Goal: Task Accomplishment & Management: Use online tool/utility

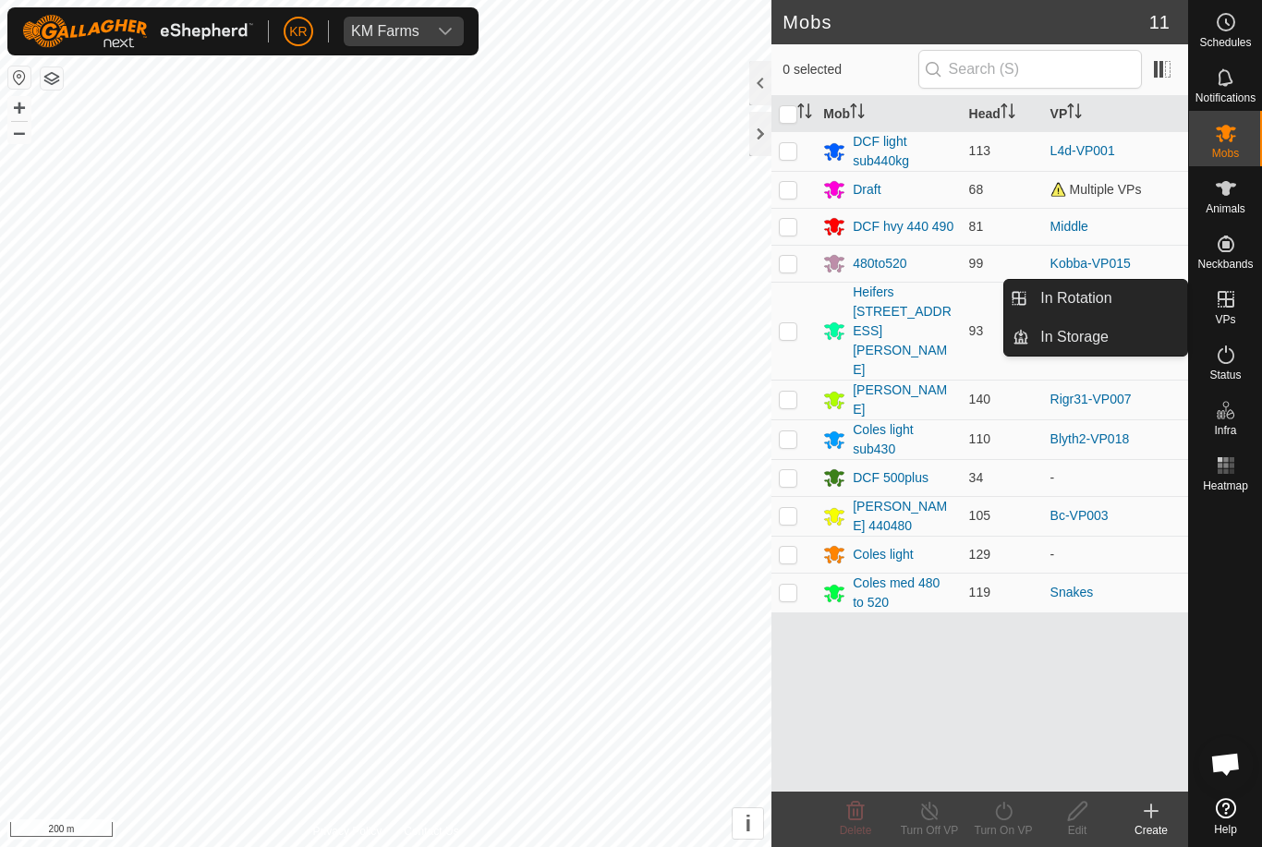
click at [1139, 301] on link "In Rotation" at bounding box center [1108, 298] width 158 height 37
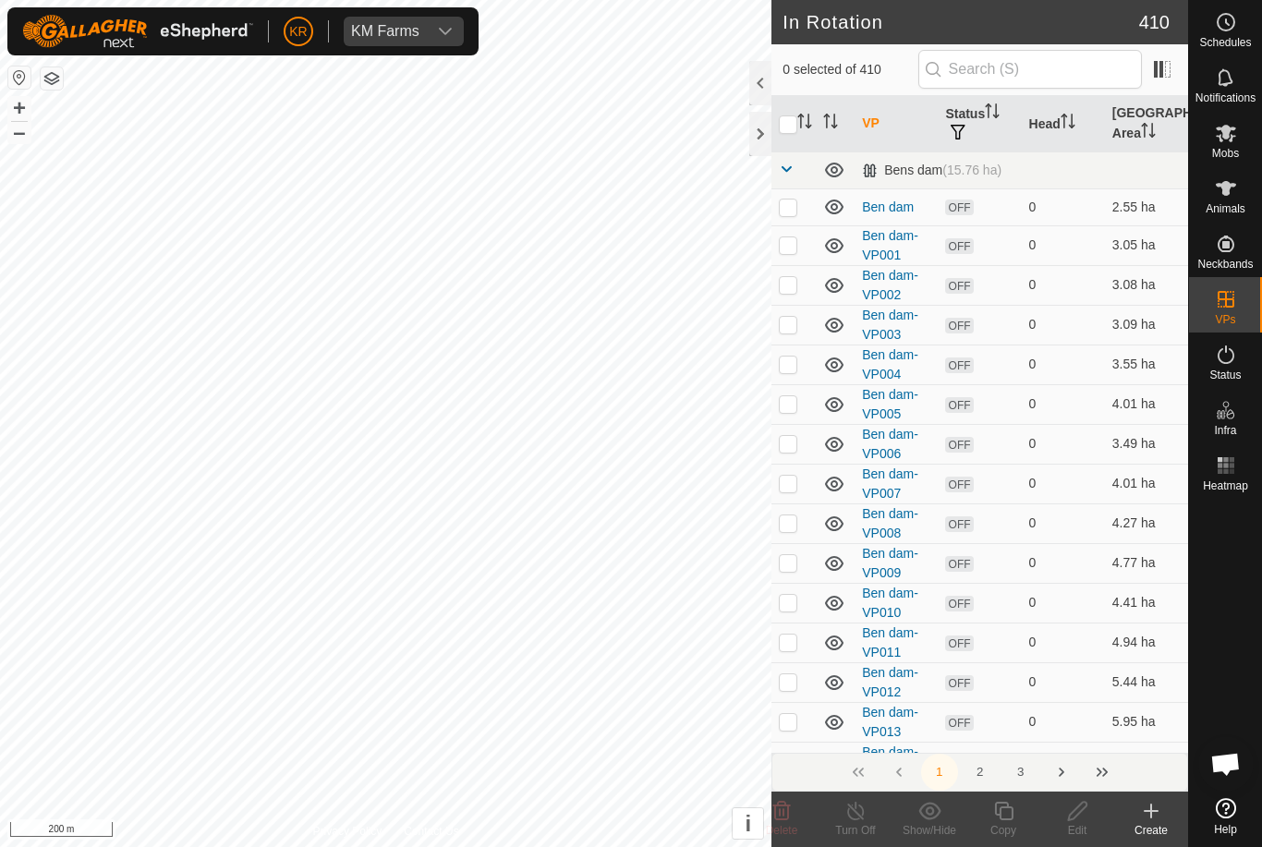
click at [1150, 829] on div "Create" at bounding box center [1151, 830] width 74 height 17
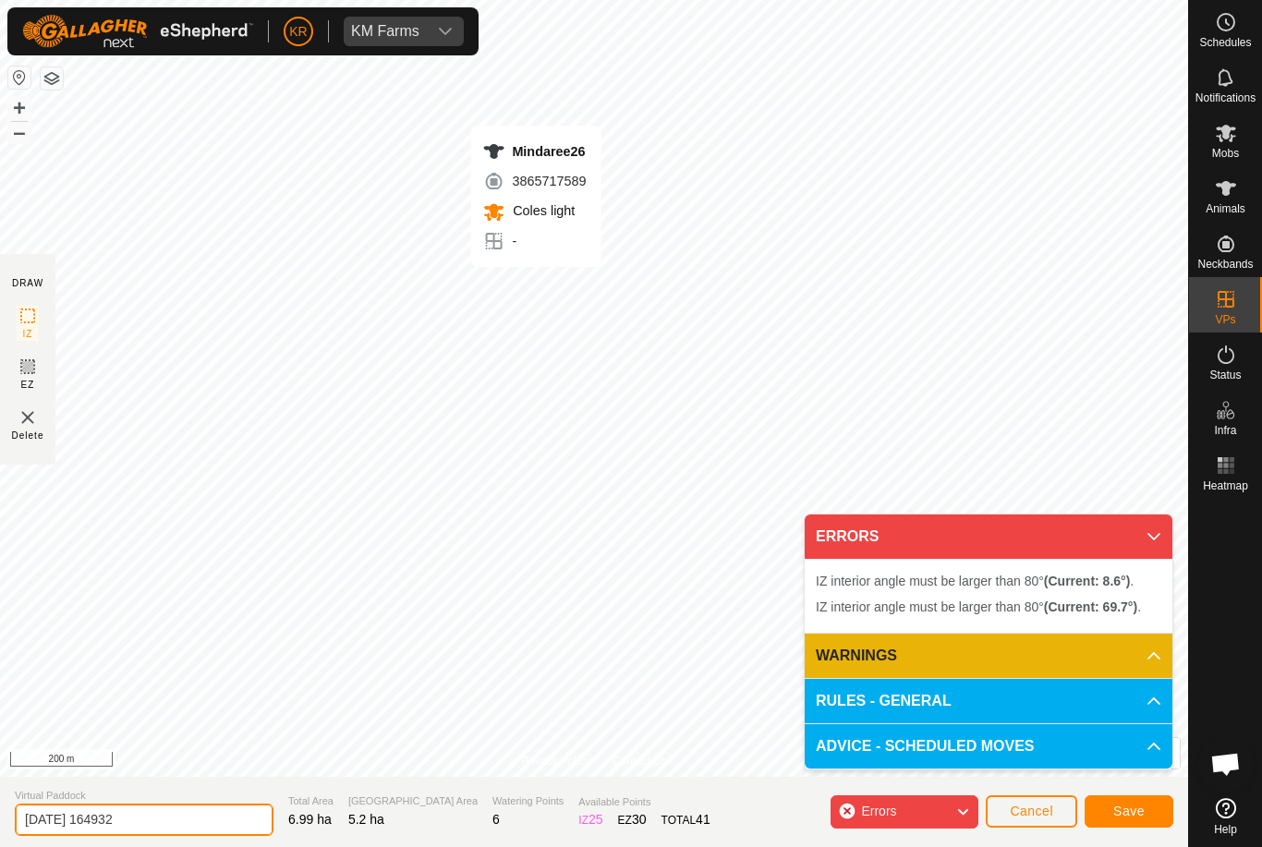
click at [155, 822] on input "2025-10-15 164932" at bounding box center [144, 820] width 259 height 32
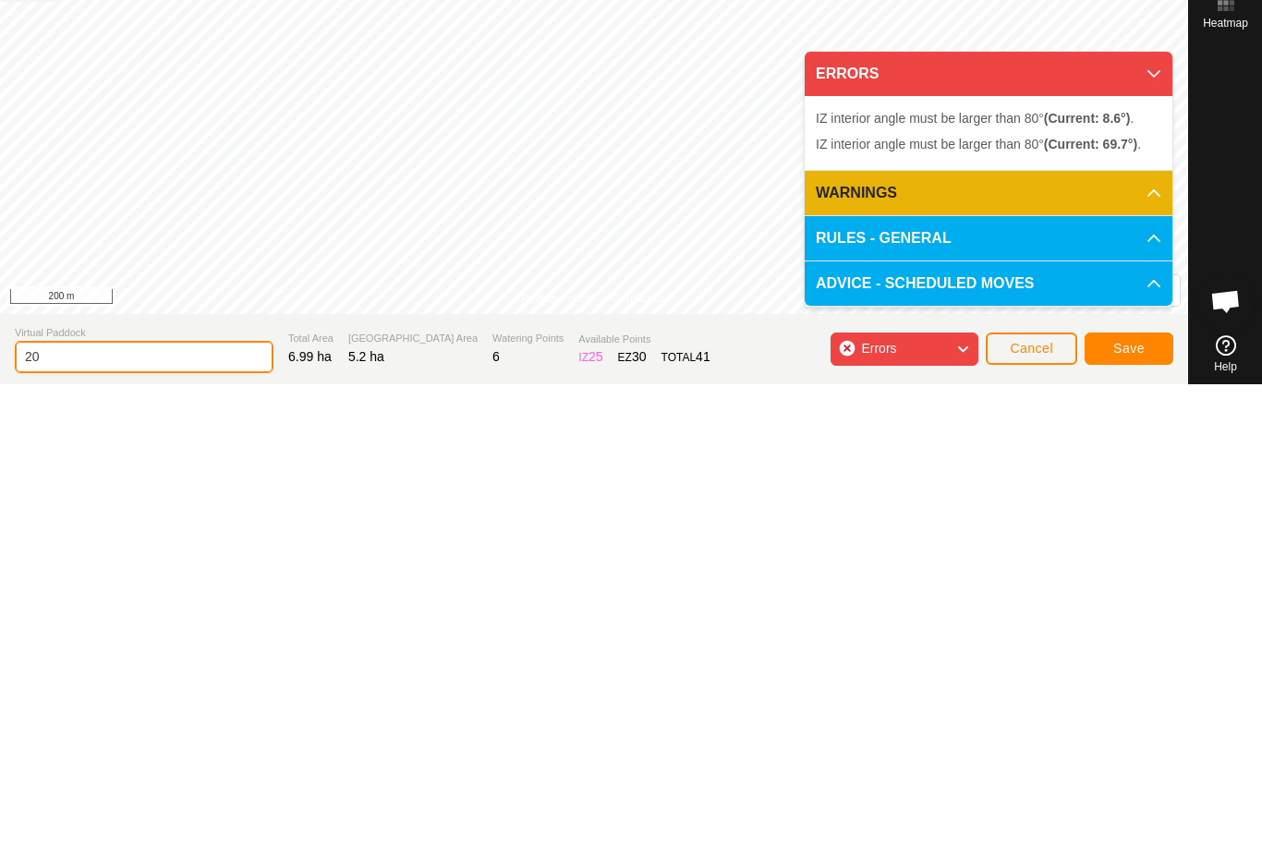
type input "2"
click at [1098, 795] on button "Save" at bounding box center [1129, 811] width 89 height 32
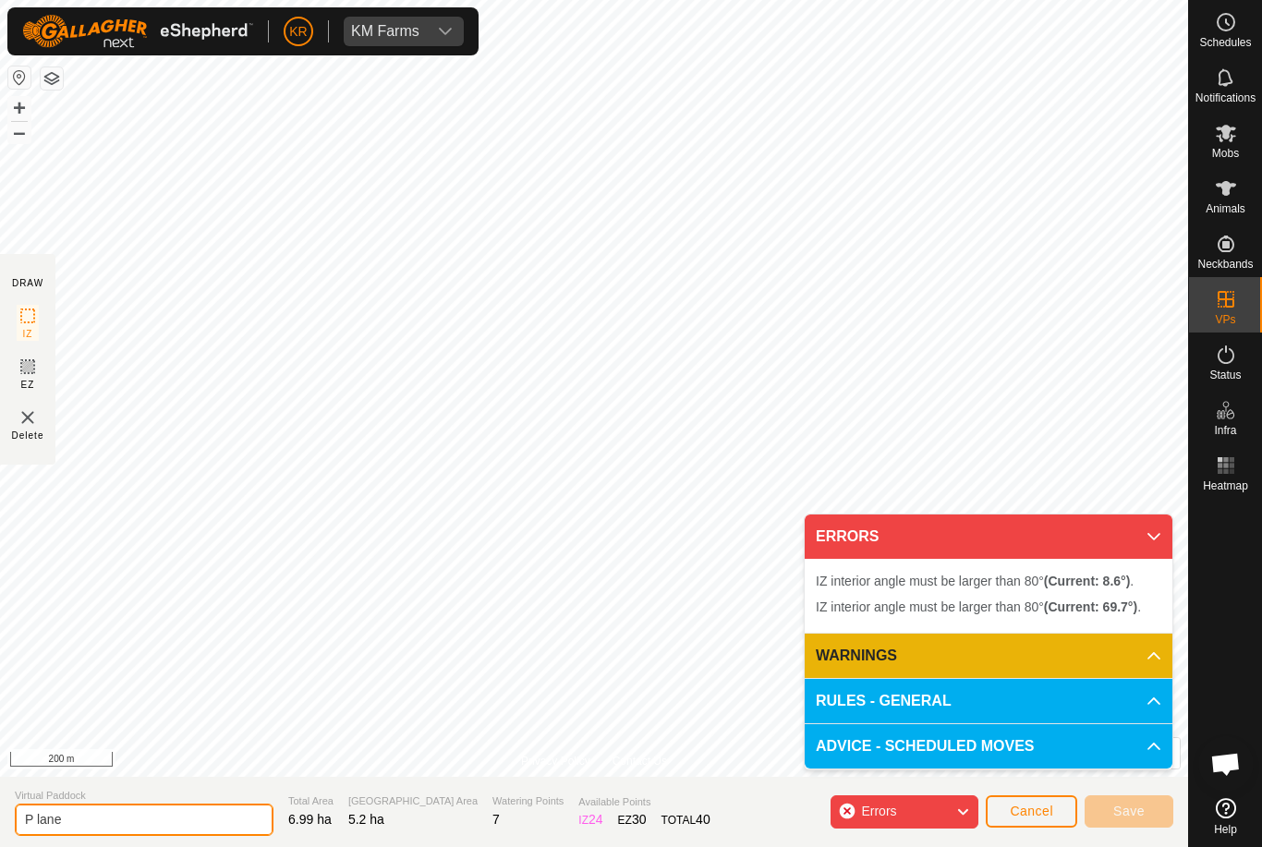
click at [84, 808] on input "P lane" at bounding box center [144, 820] width 259 height 32
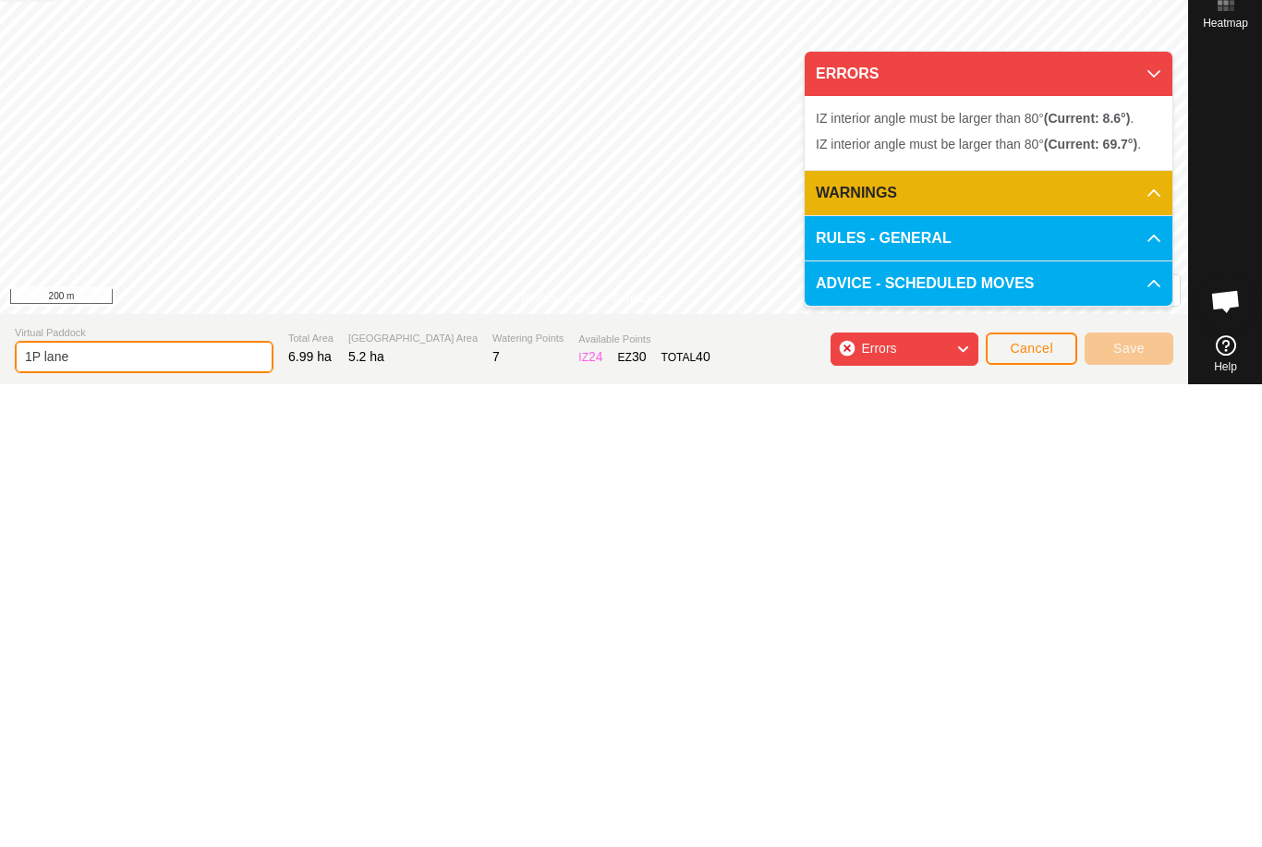
type input "1P lane"
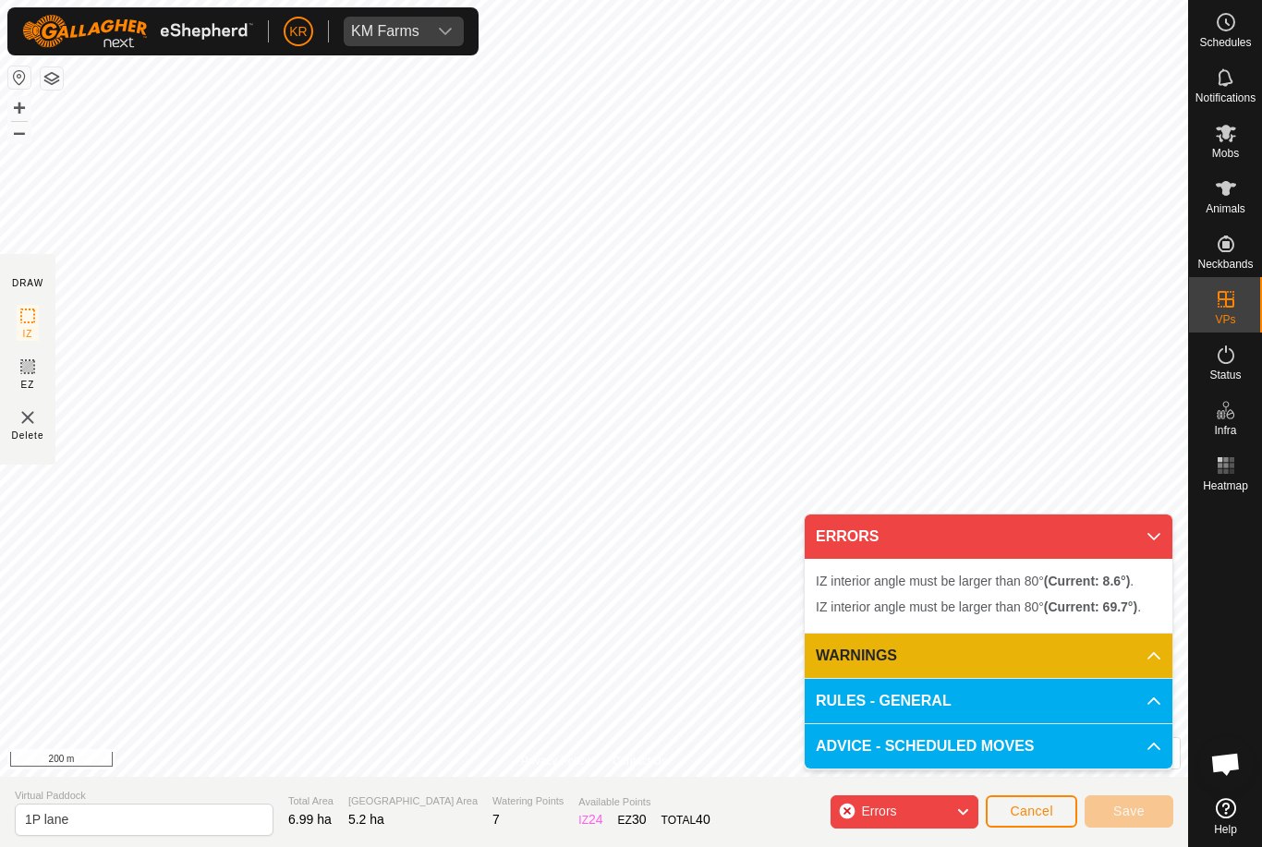
click at [1136, 529] on p-accordion-header "ERRORS" at bounding box center [989, 537] width 368 height 44
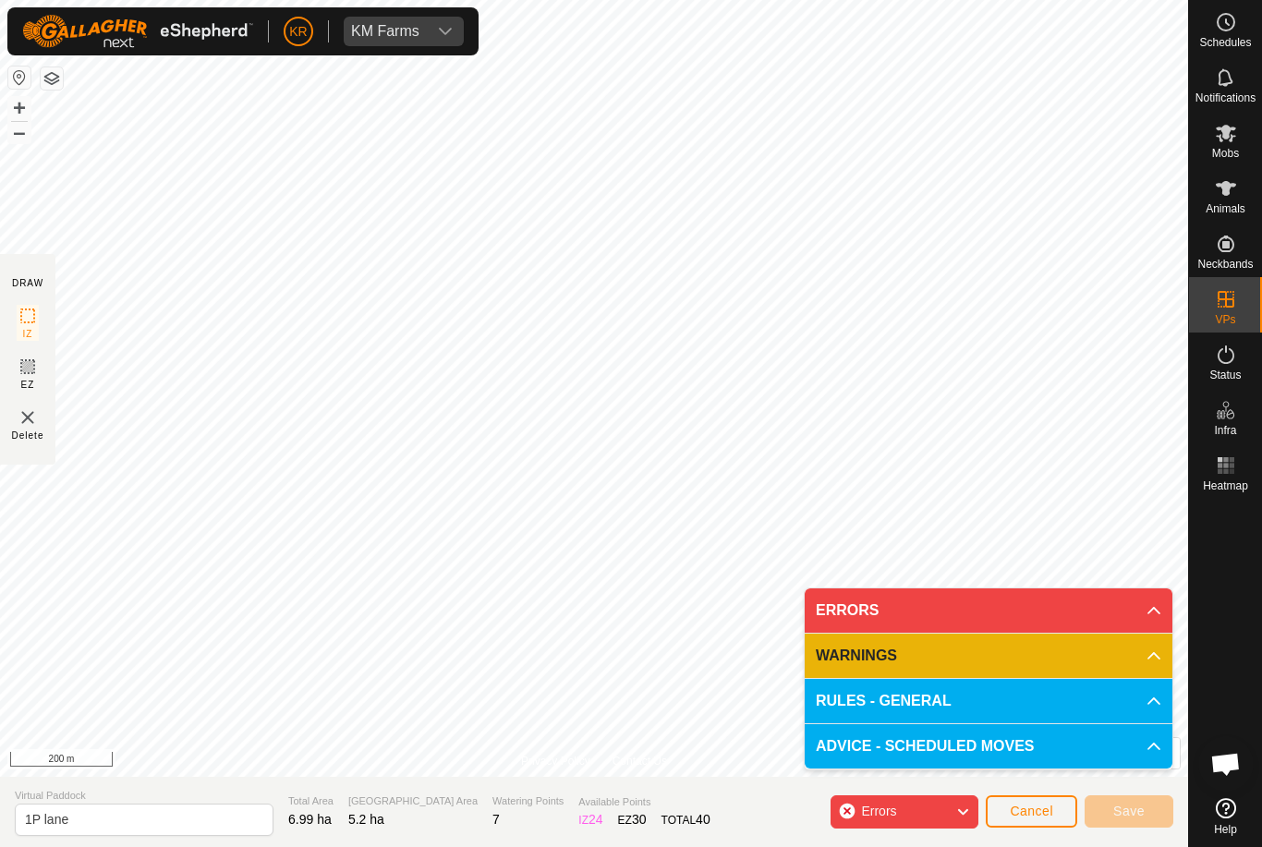
click at [913, 788] on section "Virtual Paddock 1P lane Total Area 6.99 ha Grazing Area 5.2 ha Watering Points …" at bounding box center [594, 812] width 1188 height 70
click at [958, 807] on icon at bounding box center [962, 812] width 15 height 24
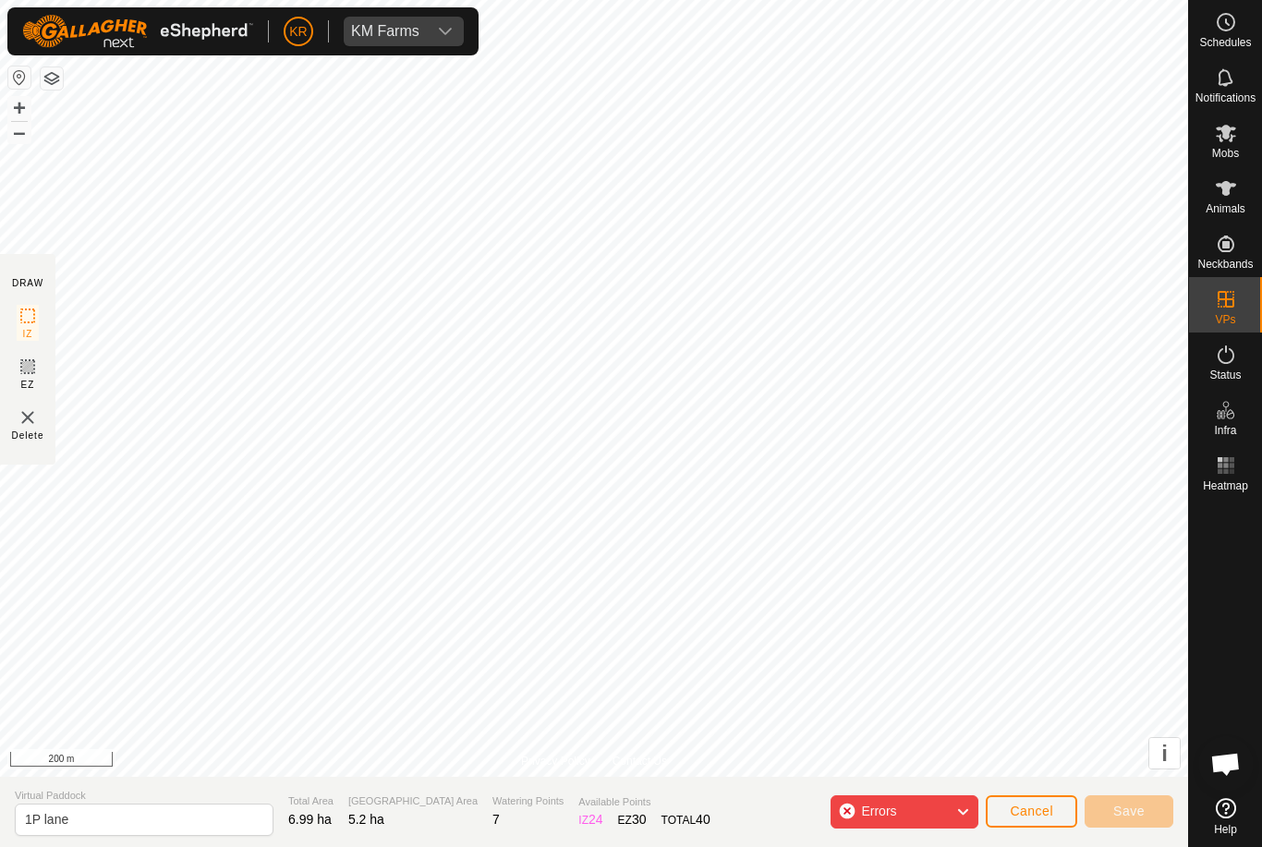
click at [912, 796] on div "Errors" at bounding box center [905, 811] width 148 height 33
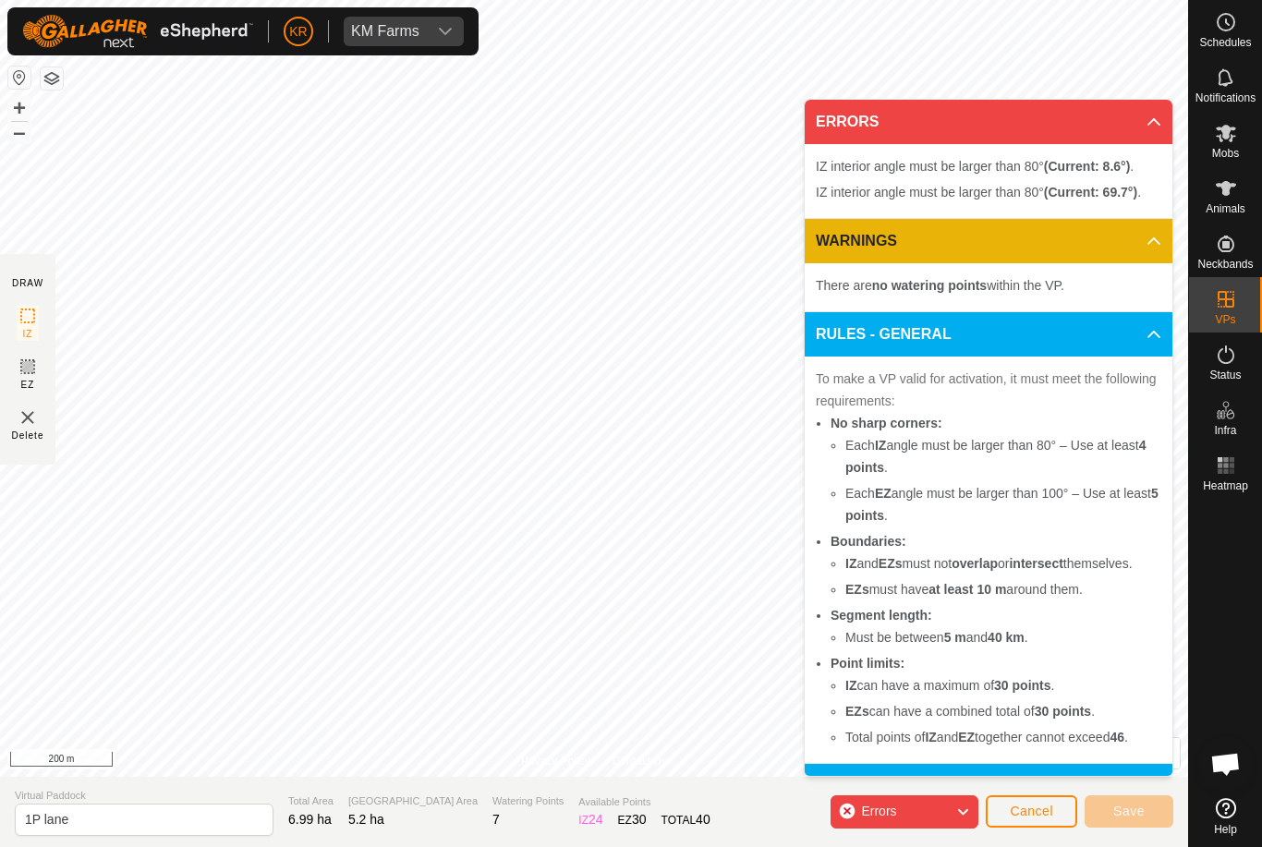
click at [908, 788] on section "Virtual Paddock 1P lane Total Area 6.99 ha Grazing Area 5.2 ha Watering Points …" at bounding box center [594, 812] width 1188 height 70
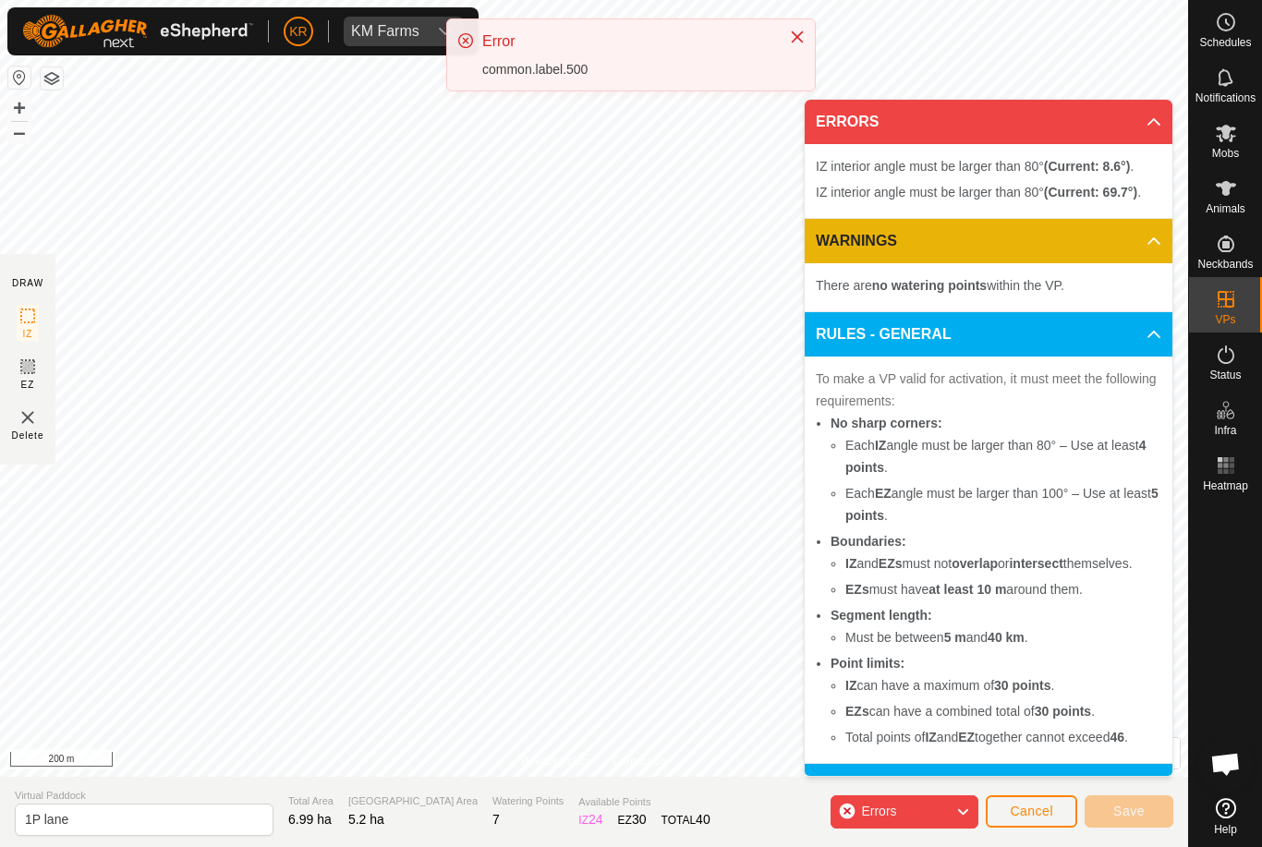
click at [1051, 808] on span "Cancel" at bounding box center [1031, 811] width 43 height 15
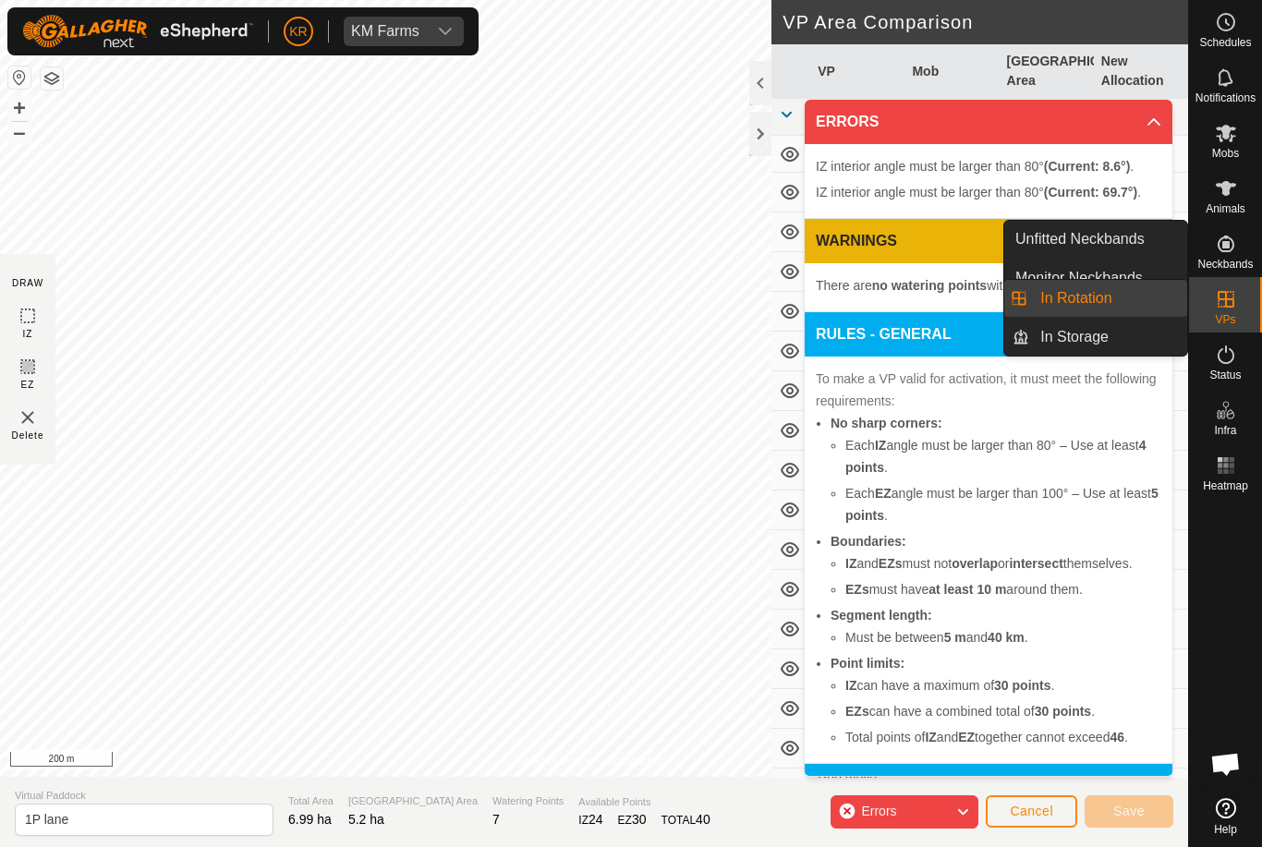
click at [1136, 299] on link "In Rotation" at bounding box center [1108, 298] width 158 height 37
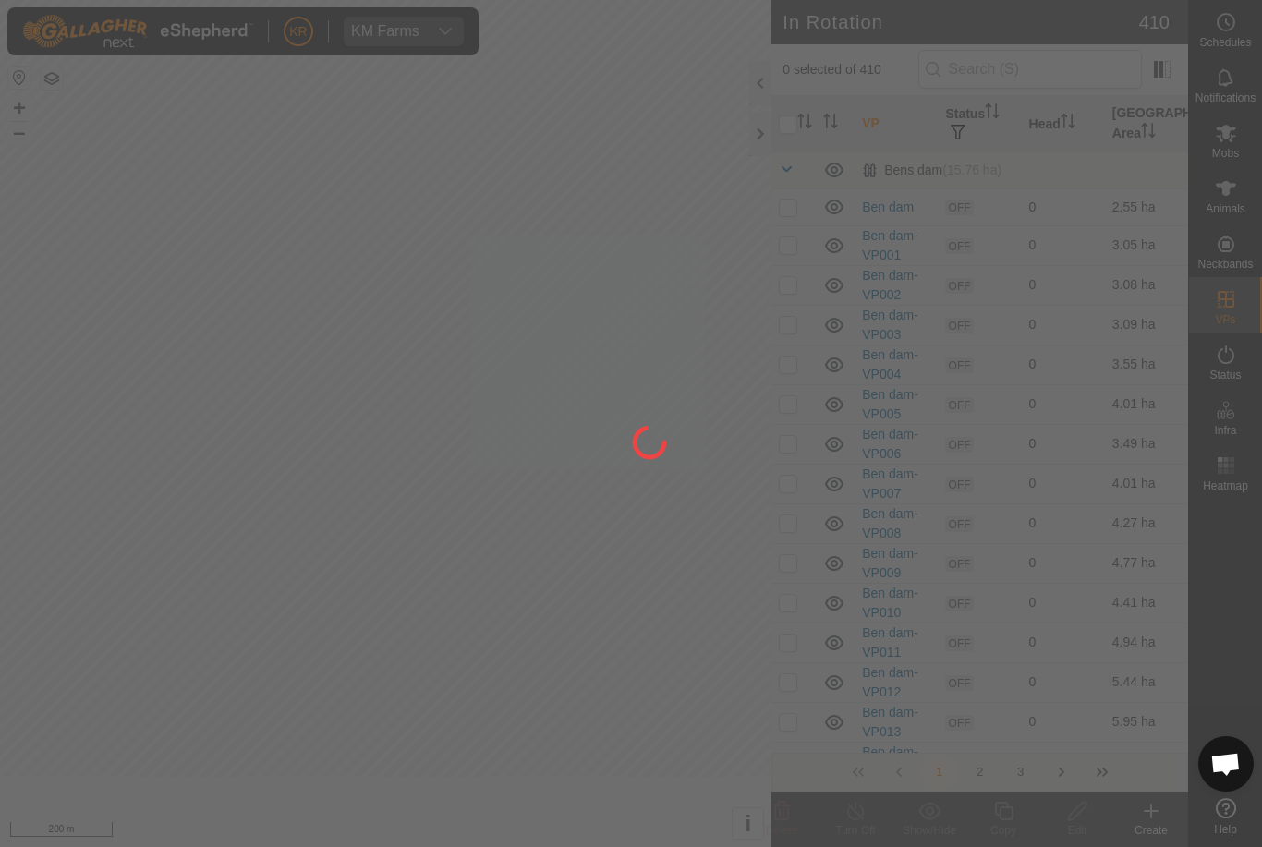
click at [1123, 306] on div at bounding box center [631, 423] width 1262 height 847
click at [1109, 308] on div at bounding box center [631, 423] width 1262 height 847
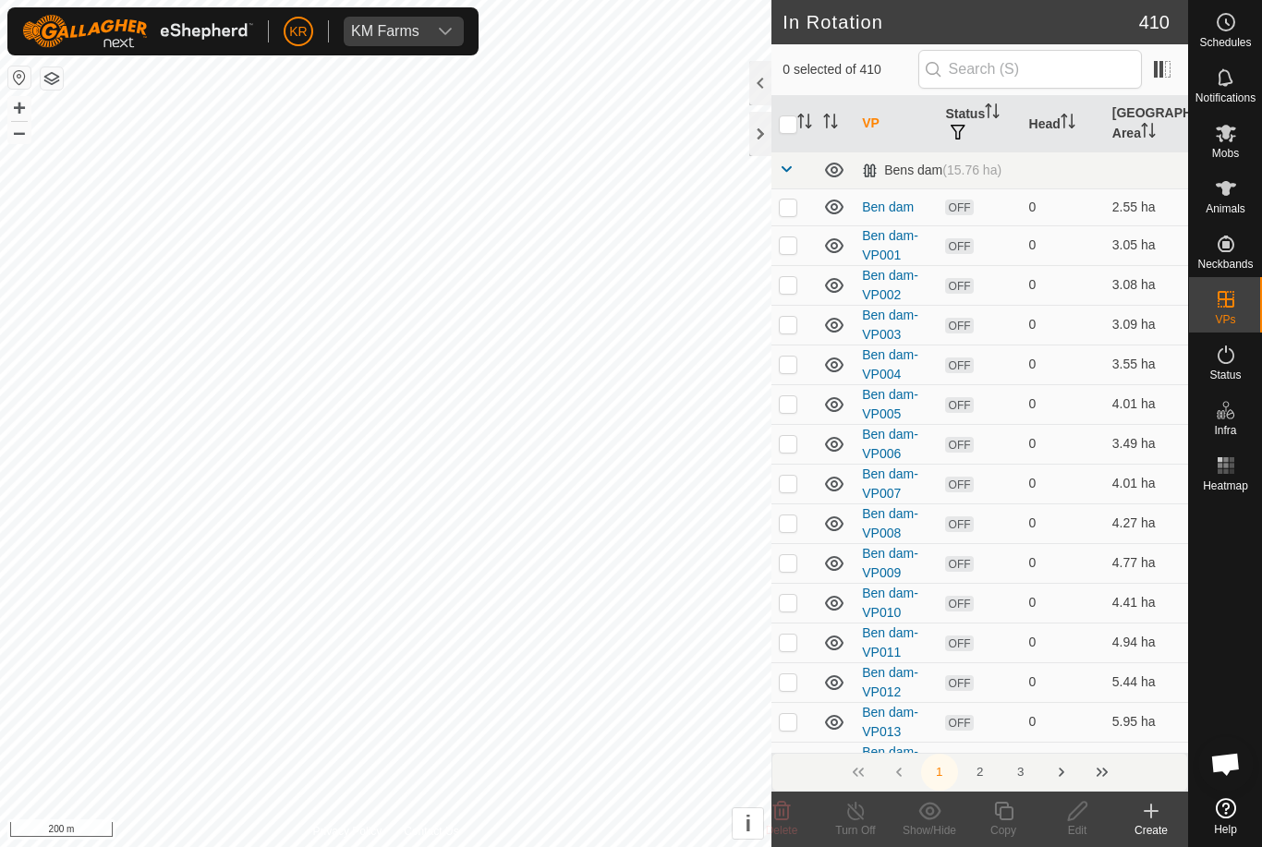
click at [1150, 819] on icon at bounding box center [1151, 811] width 22 height 22
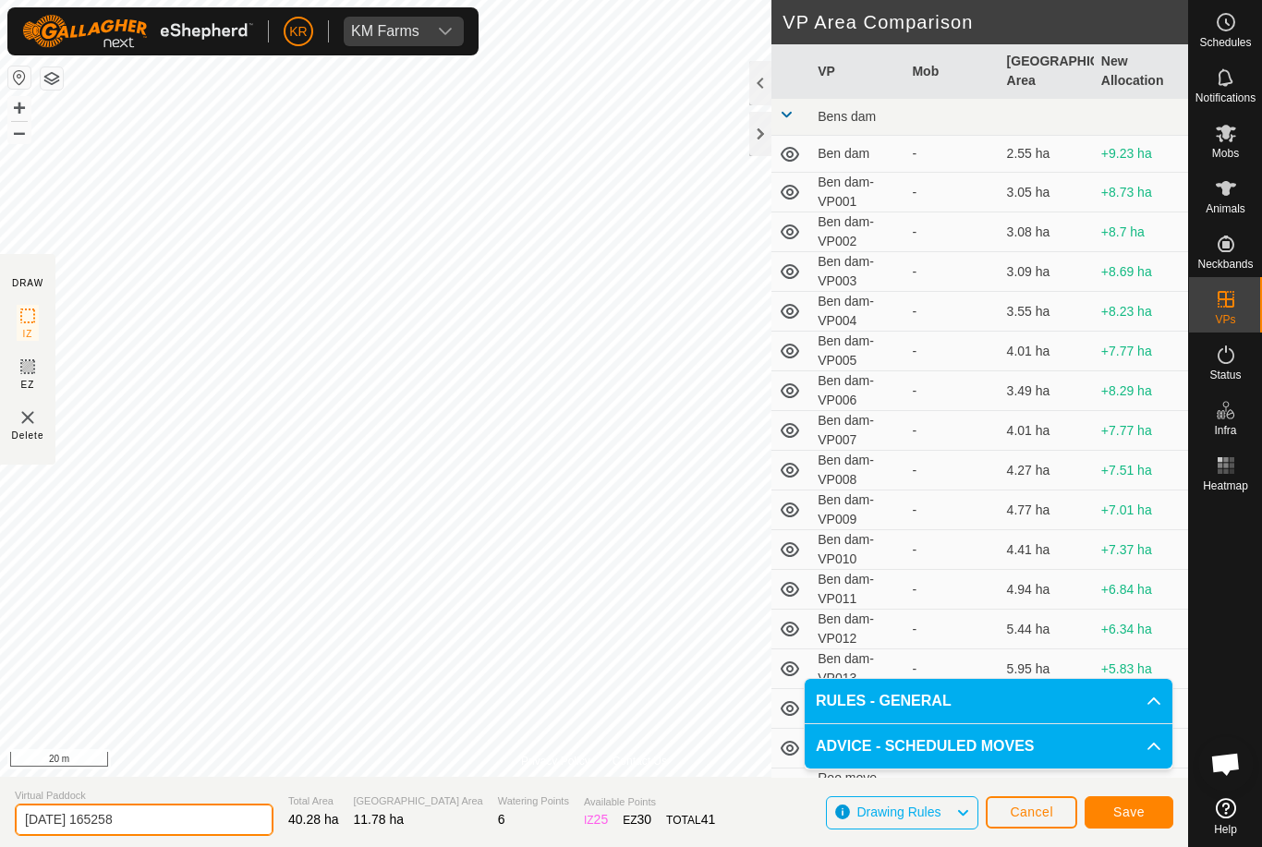
click at [177, 813] on input "2025-10-15 165258" at bounding box center [144, 820] width 259 height 32
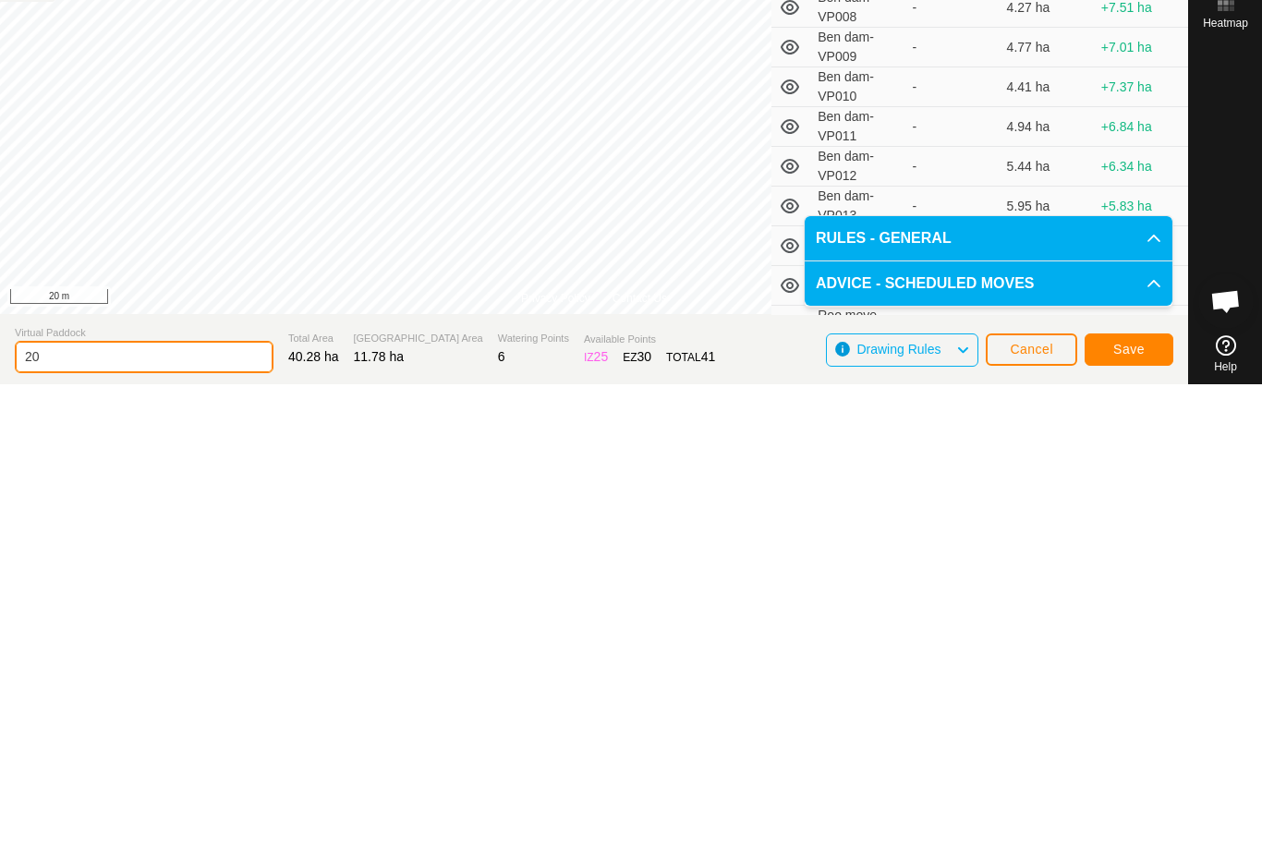
type input "2"
type input "P lane tidy"
click at [1133, 805] on span "Save" at bounding box center [1128, 812] width 31 height 15
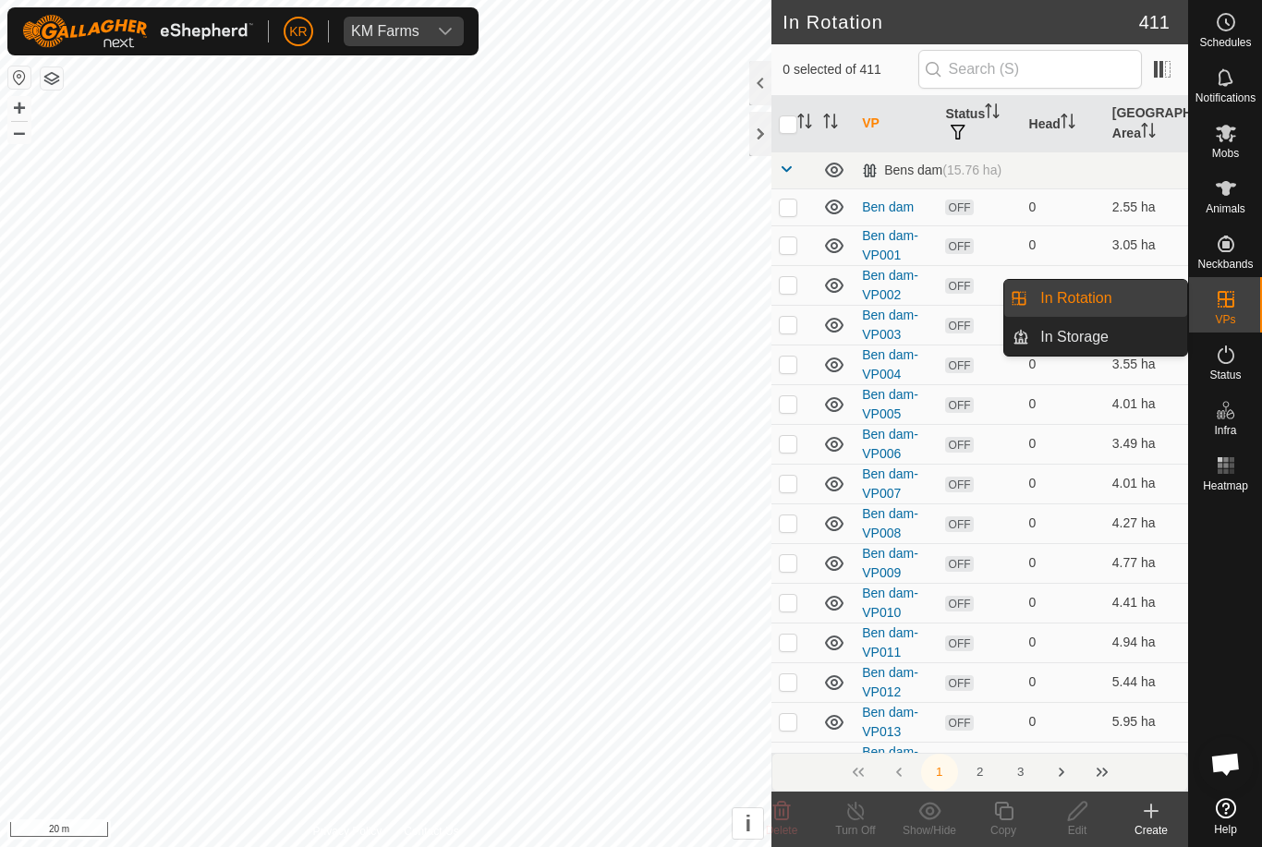
click at [1133, 299] on link "In Rotation" at bounding box center [1108, 298] width 158 height 37
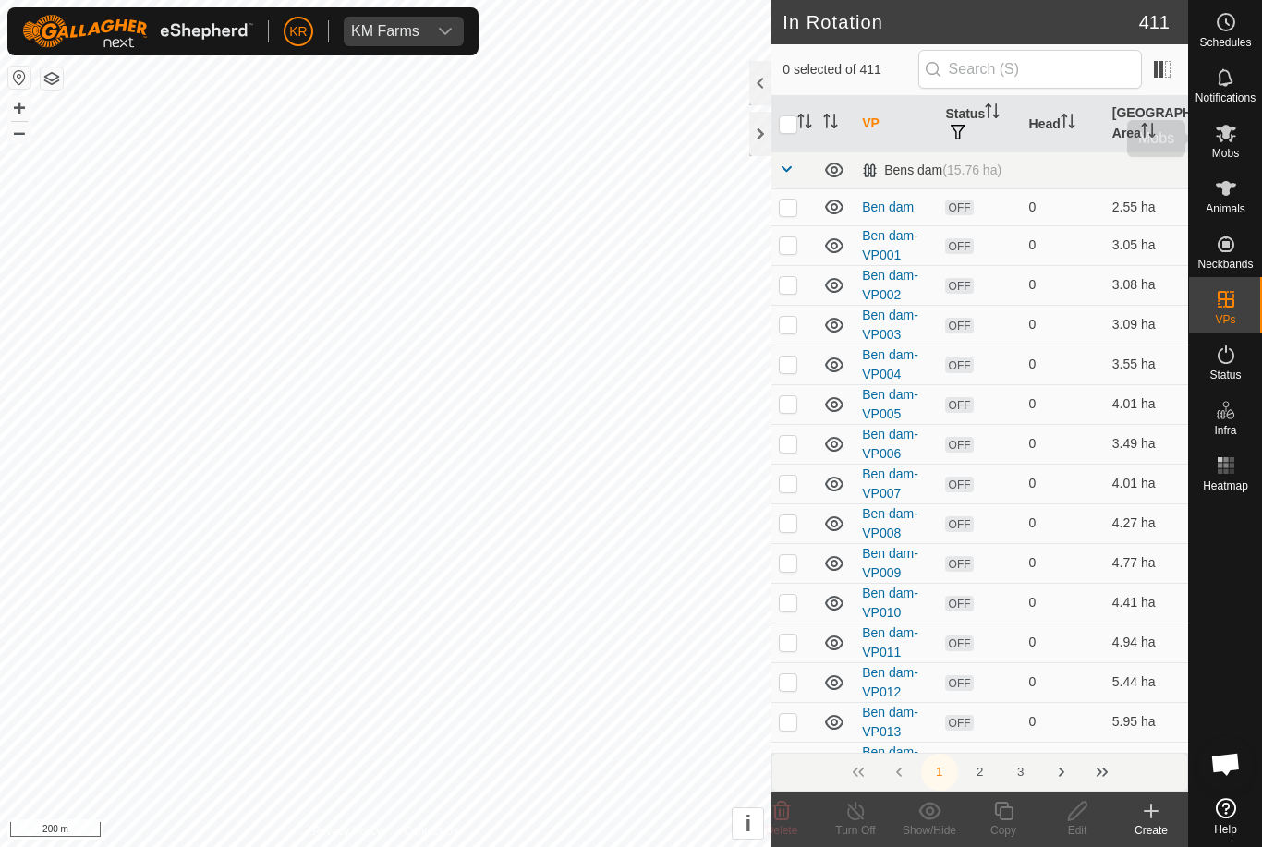
click at [1238, 148] on span "Mobs" at bounding box center [1225, 153] width 27 height 11
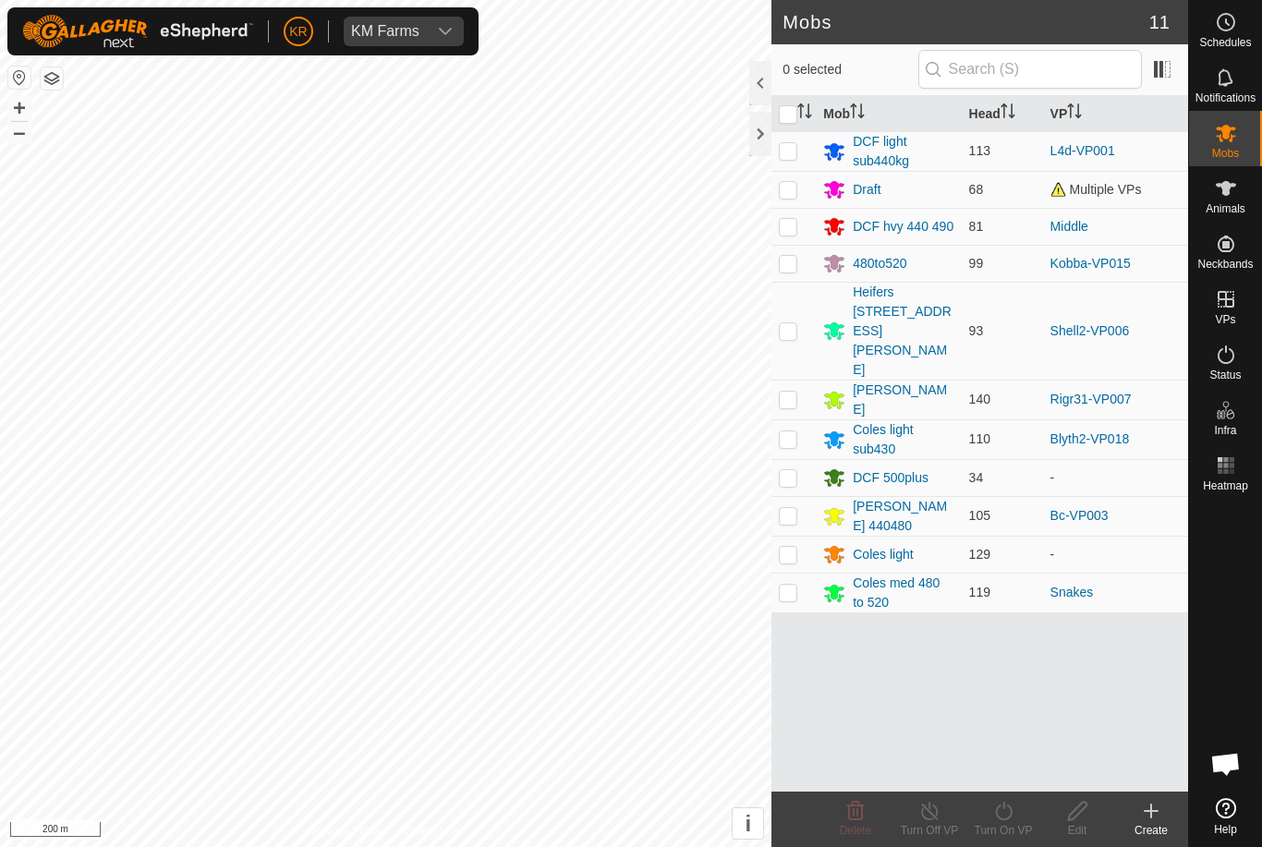
click at [794, 470] on p-checkbox at bounding box center [788, 477] width 18 height 15
checkbox input "true"
click at [1011, 819] on icon at bounding box center [1003, 811] width 23 height 22
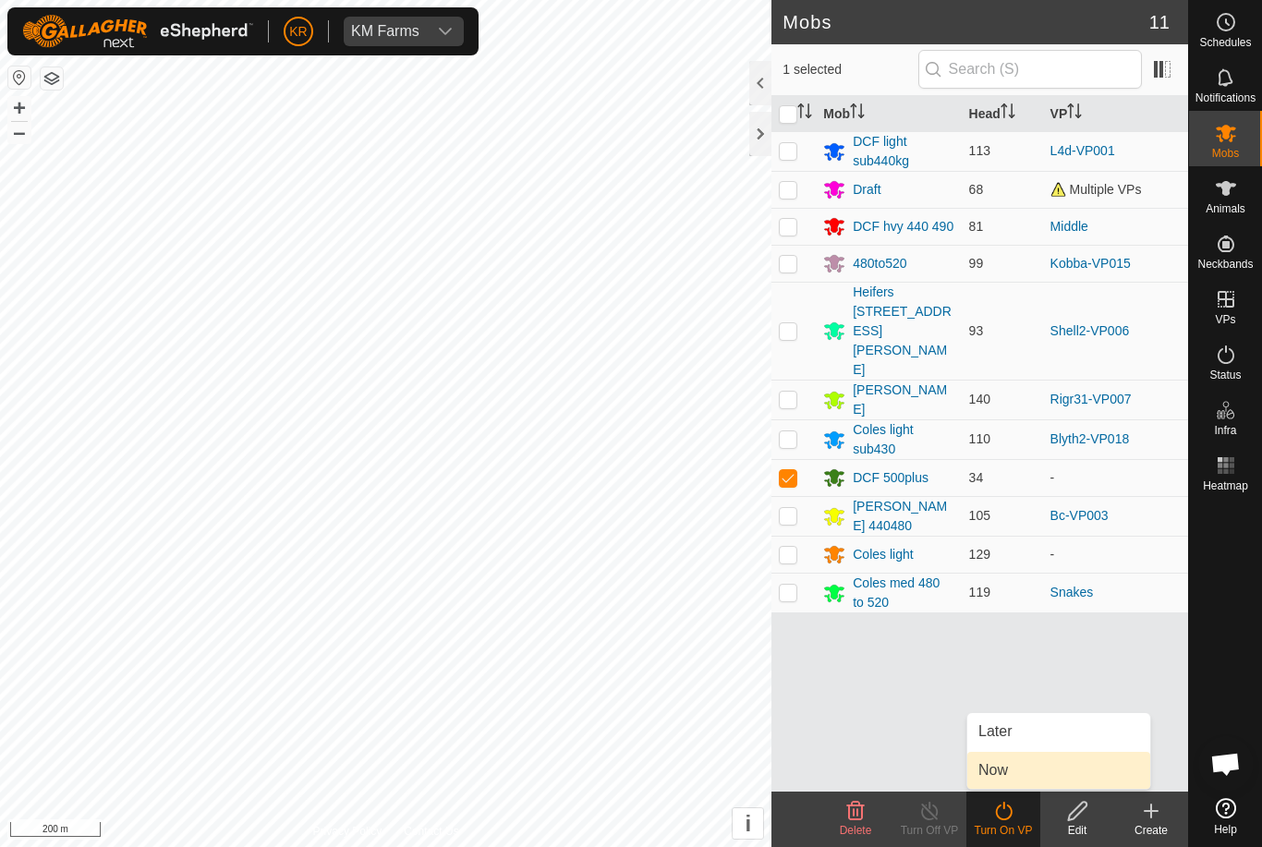
click at [1025, 769] on link "Now" at bounding box center [1058, 770] width 183 height 37
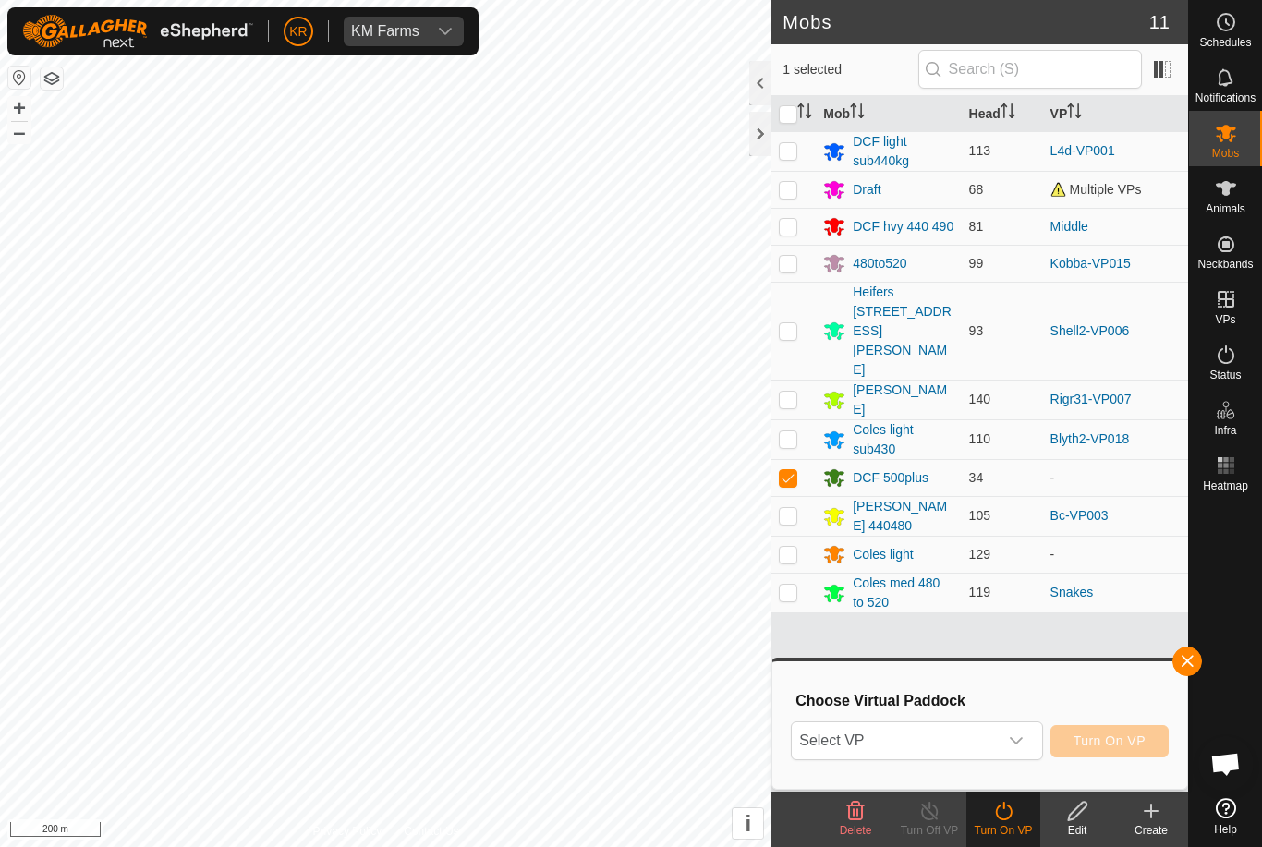
click at [1017, 737] on icon "dropdown trigger" at bounding box center [1016, 741] width 15 height 15
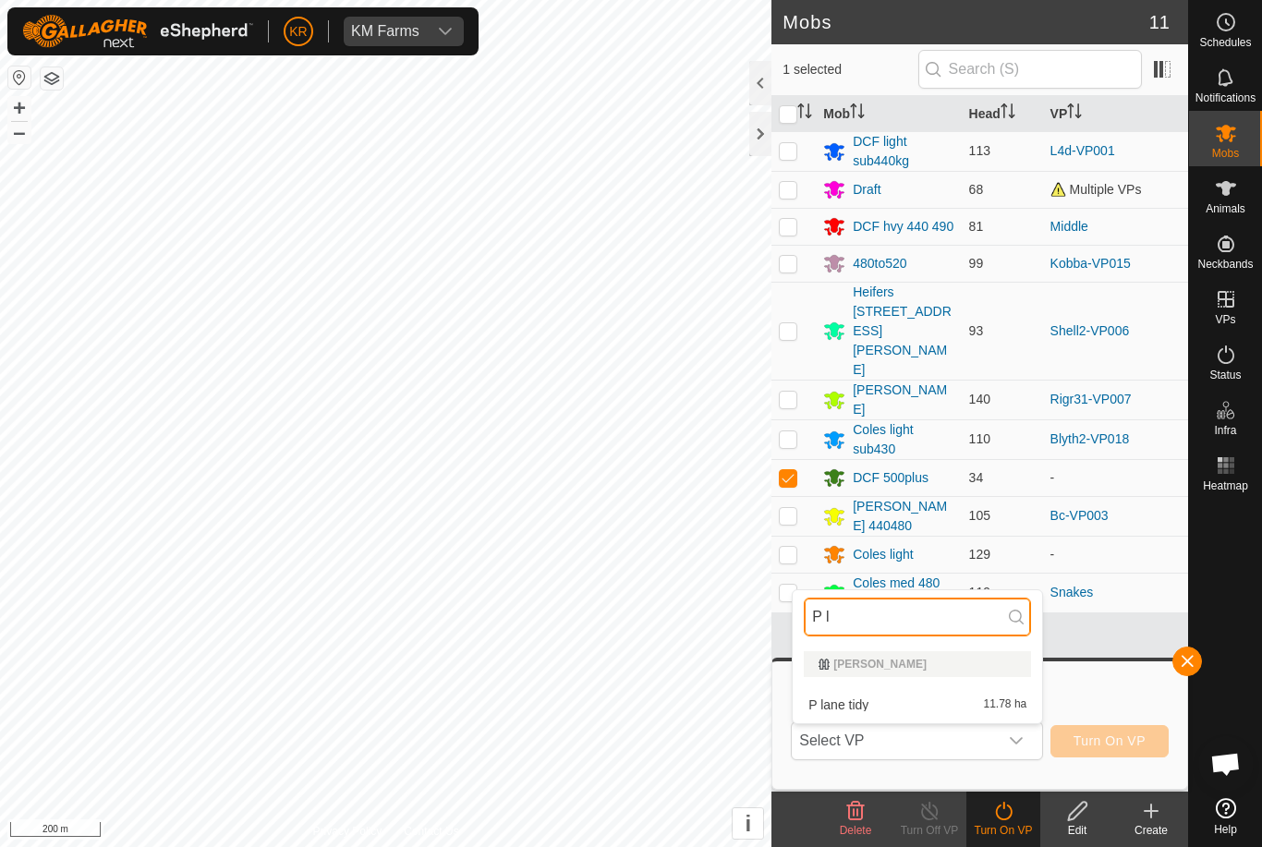
type input "P l"
click at [939, 687] on li "P lane tidy 11.78 ha" at bounding box center [917, 704] width 249 height 37
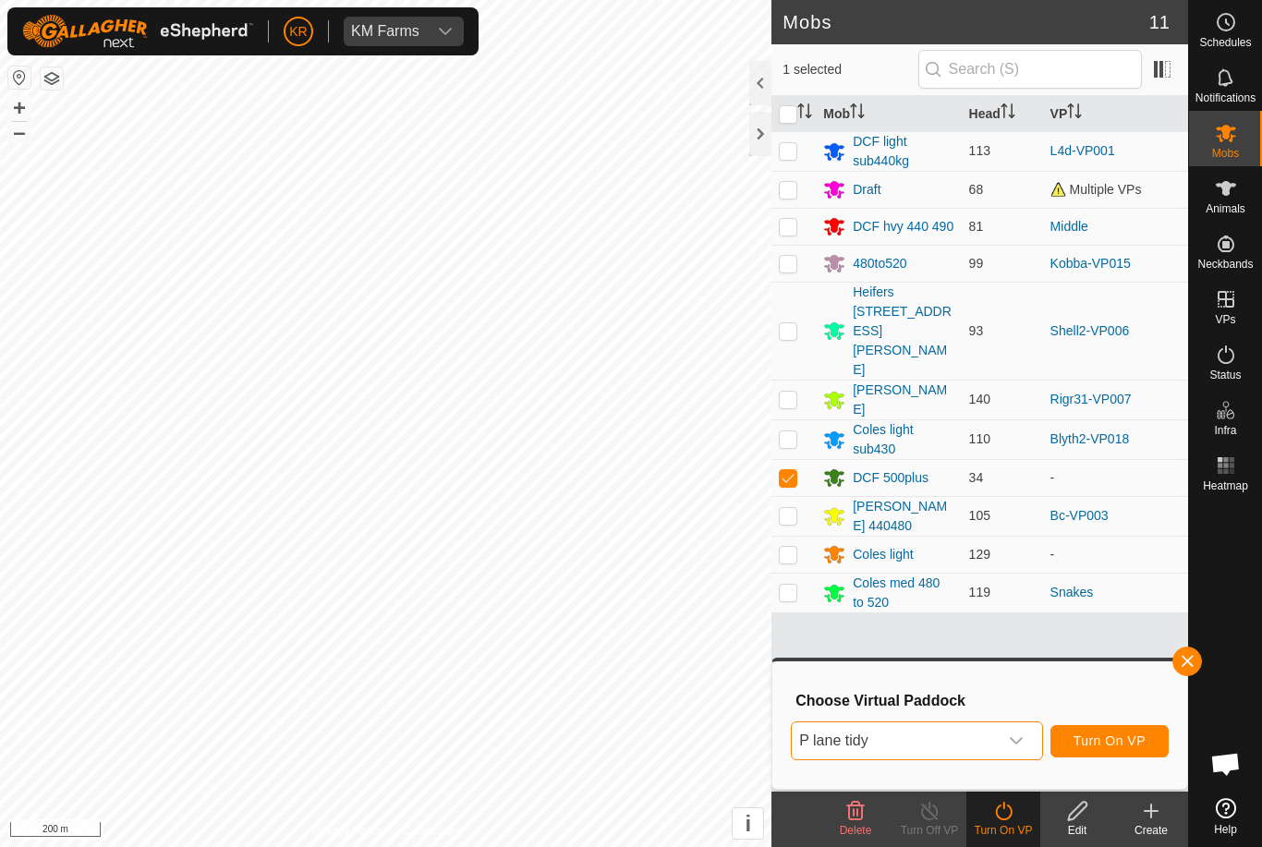
click at [1107, 734] on span "Turn On VP" at bounding box center [1110, 741] width 72 height 15
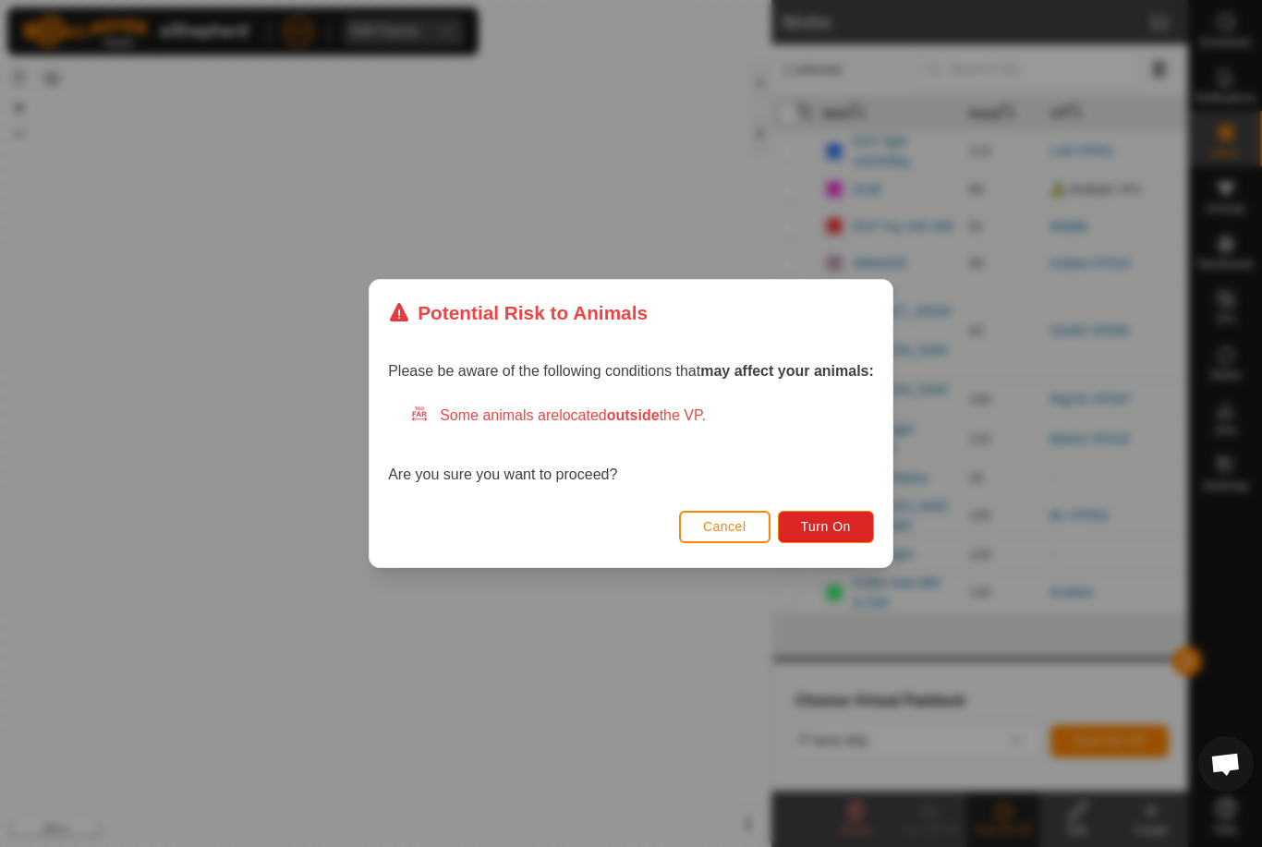
click at [845, 514] on button "Turn On" at bounding box center [826, 527] width 96 height 32
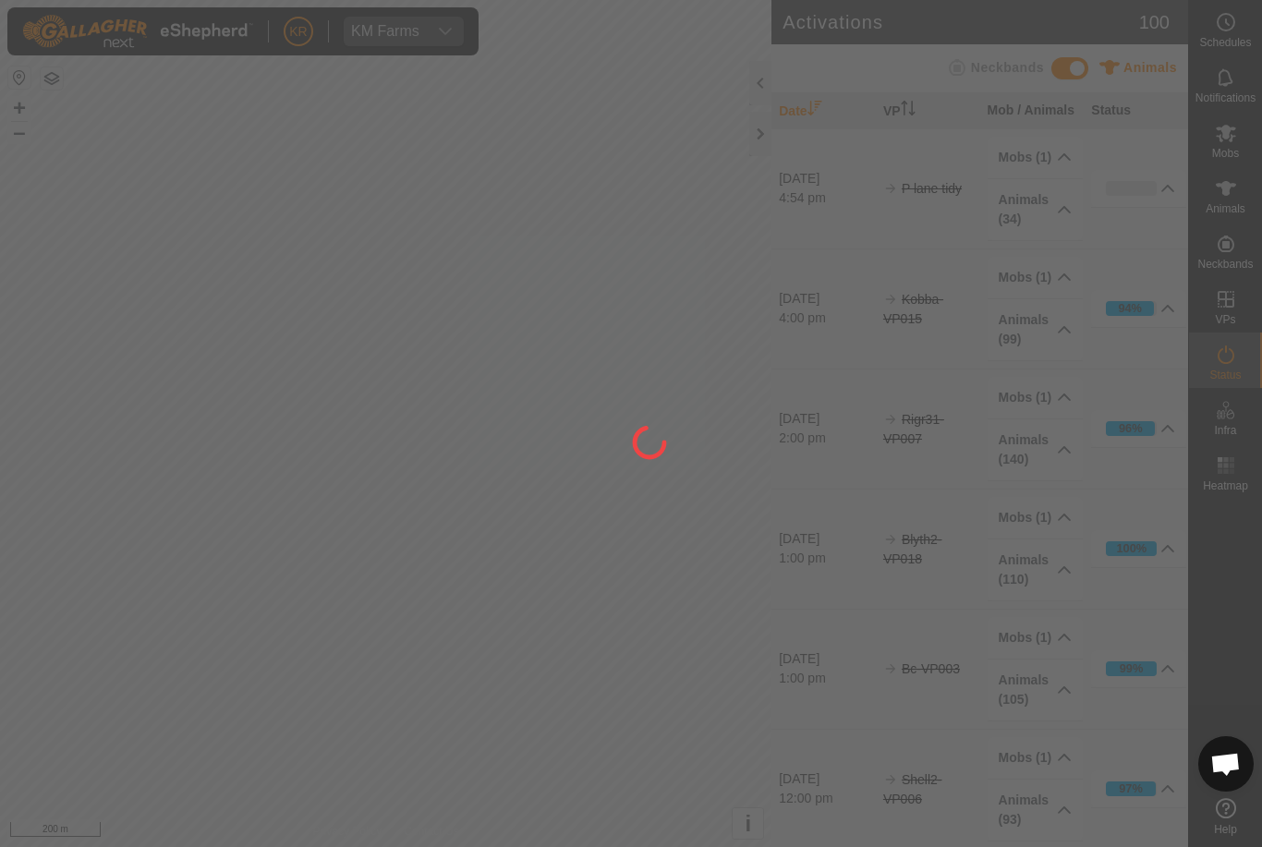
click at [101, 611] on div at bounding box center [631, 423] width 1262 height 847
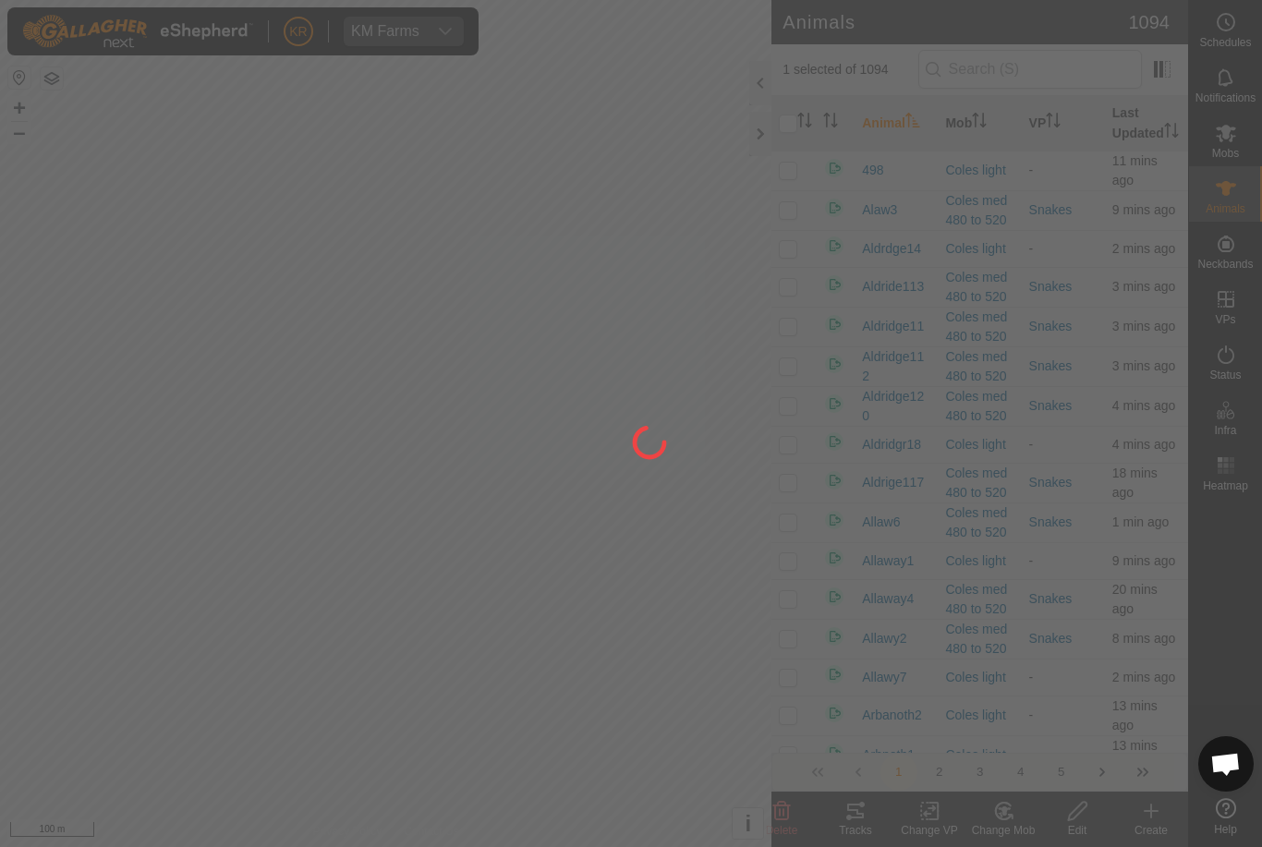
click at [346, 261] on div at bounding box center [631, 423] width 1262 height 847
click at [1010, 819] on div at bounding box center [631, 423] width 1262 height 847
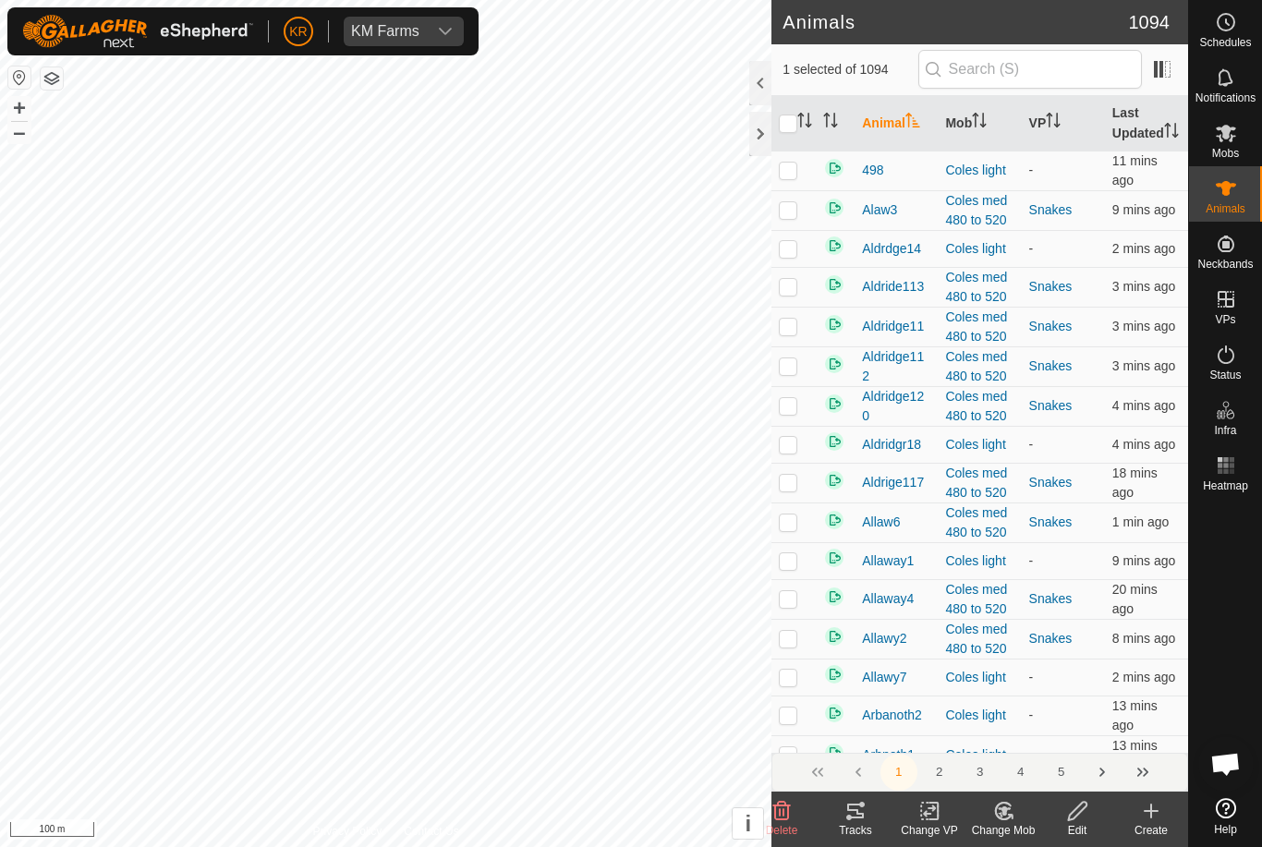
click at [1011, 822] on div "Change Mob" at bounding box center [1003, 830] width 74 height 17
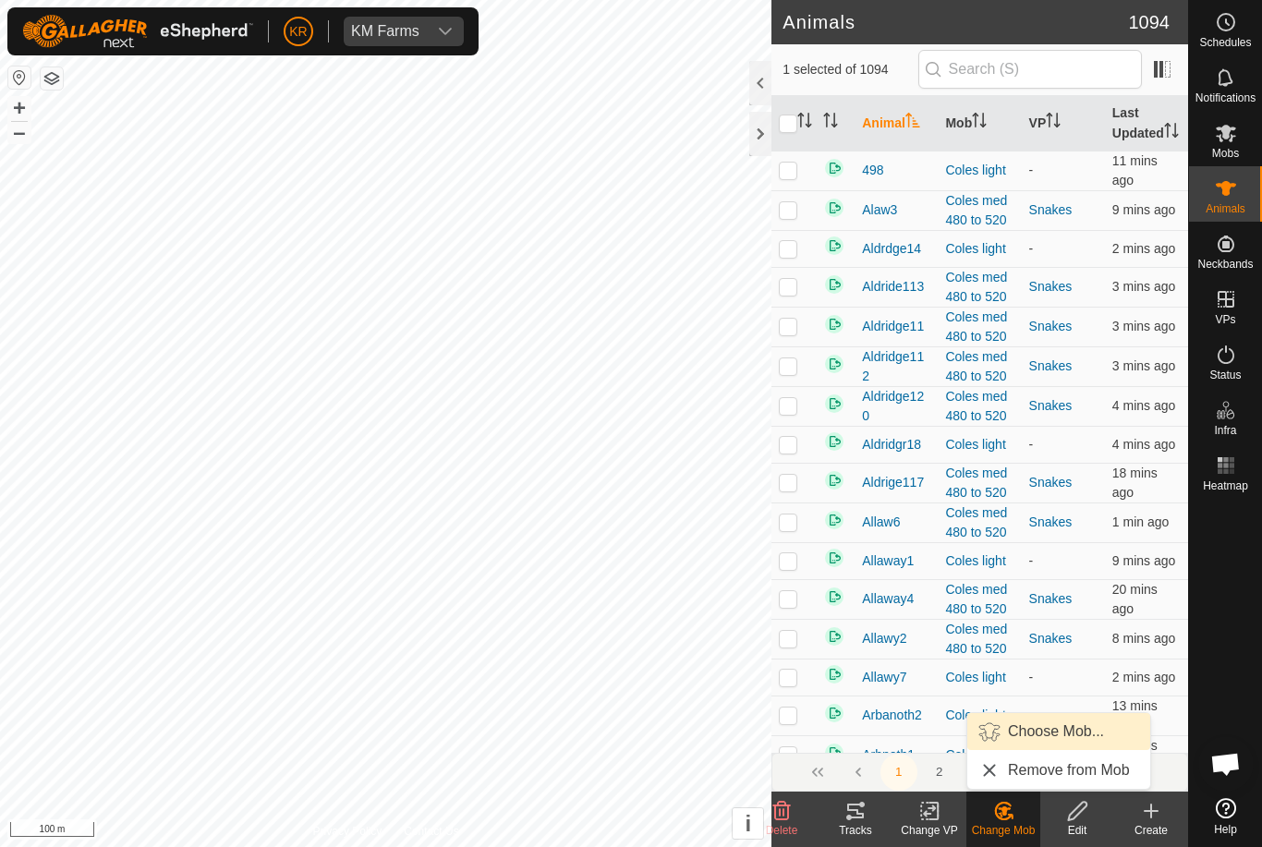
click at [1057, 734] on span "Choose Mob..." at bounding box center [1056, 732] width 96 height 22
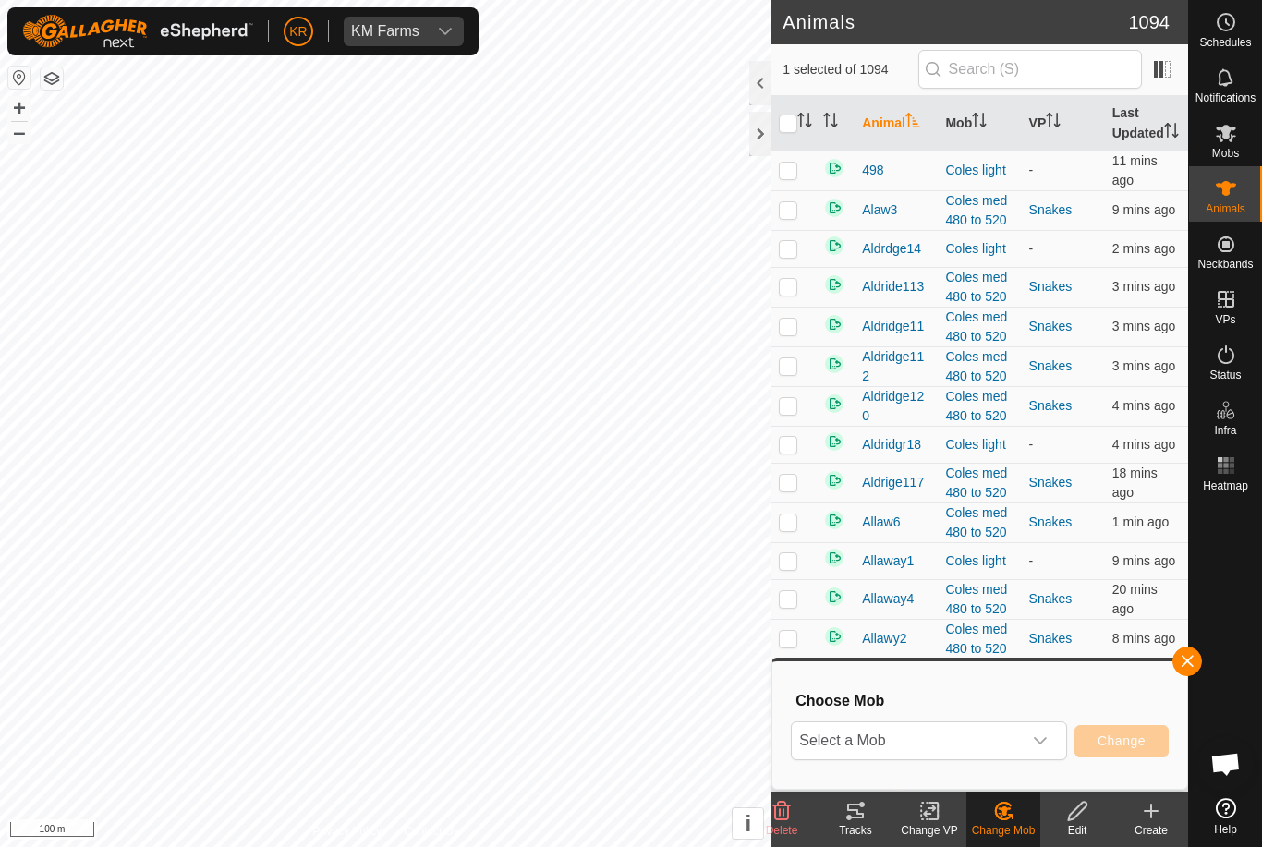
click at [1046, 742] on icon "dropdown trigger" at bounding box center [1040, 741] width 15 height 15
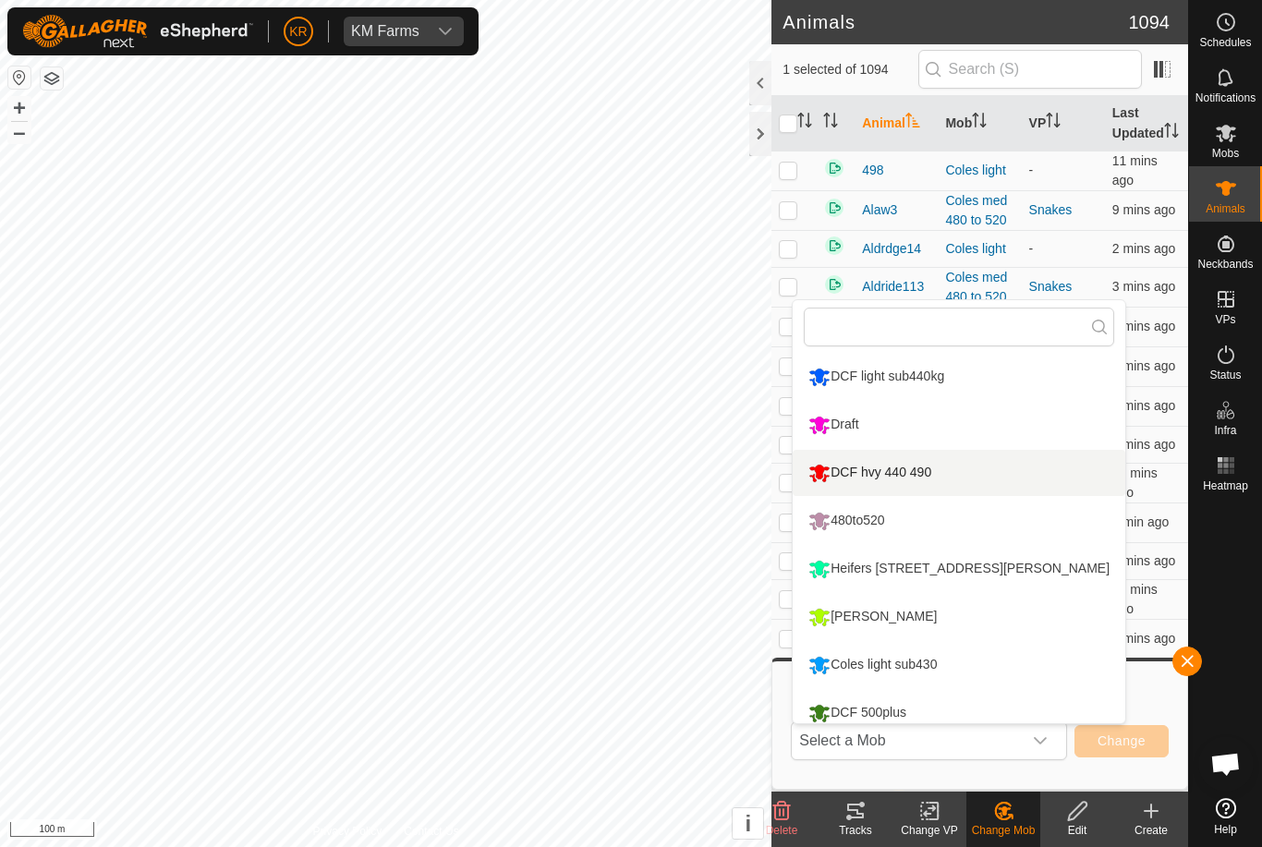
click at [987, 483] on li "DCF hvy 440 490" at bounding box center [959, 473] width 333 height 46
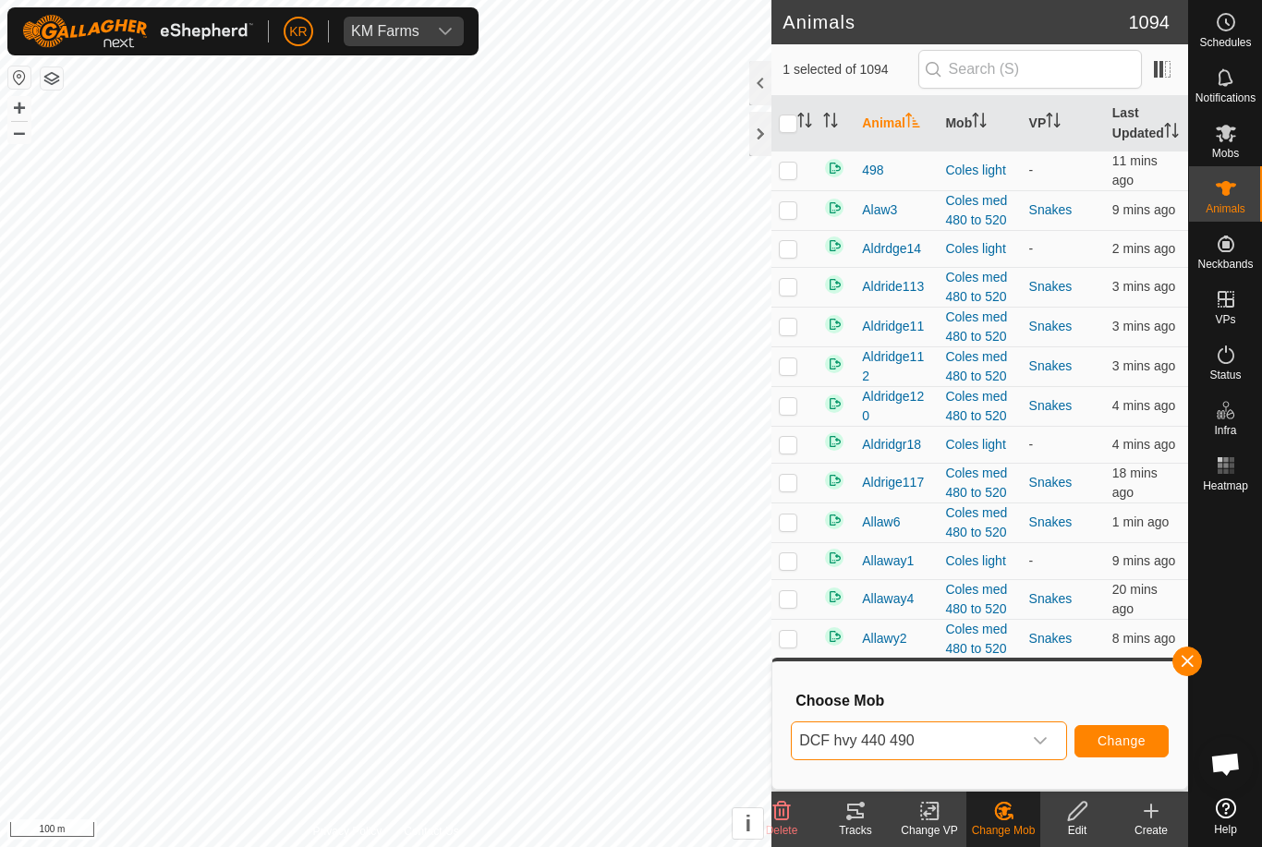
click at [1125, 741] on span "Change" at bounding box center [1122, 741] width 48 height 15
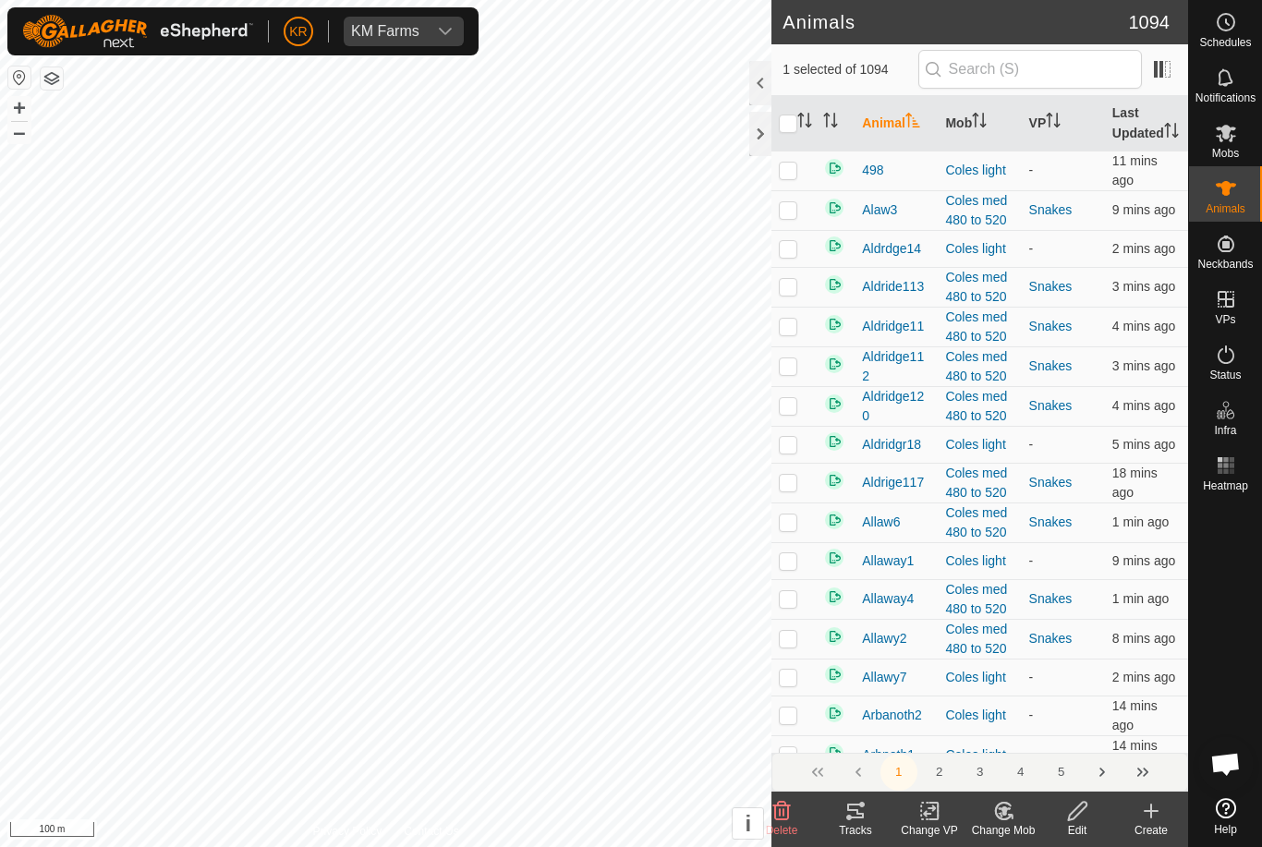
click at [925, 816] on icon at bounding box center [929, 812] width 13 height 12
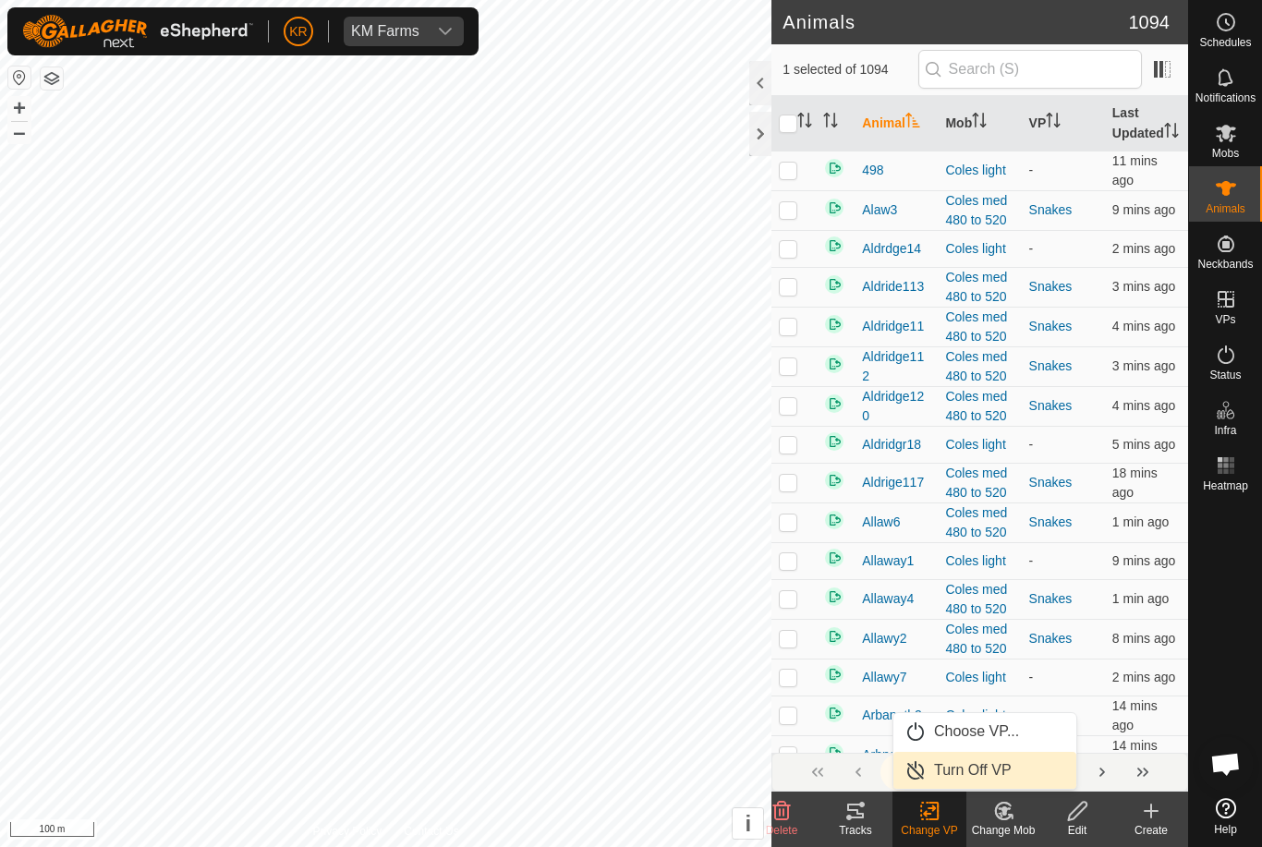
click at [1001, 771] on span "Turn Off VP" at bounding box center [973, 770] width 78 height 22
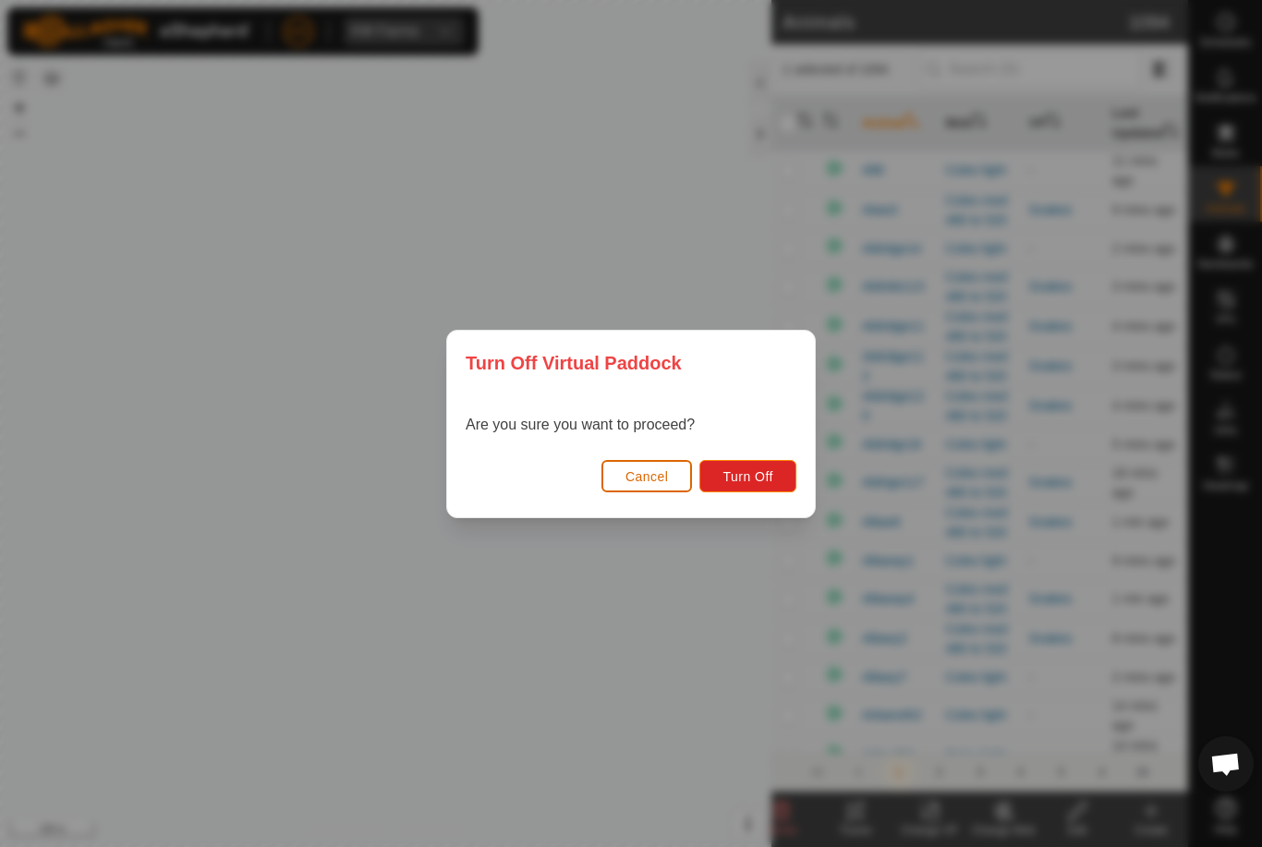
click at [753, 470] on span "Turn Off" at bounding box center [747, 476] width 51 height 15
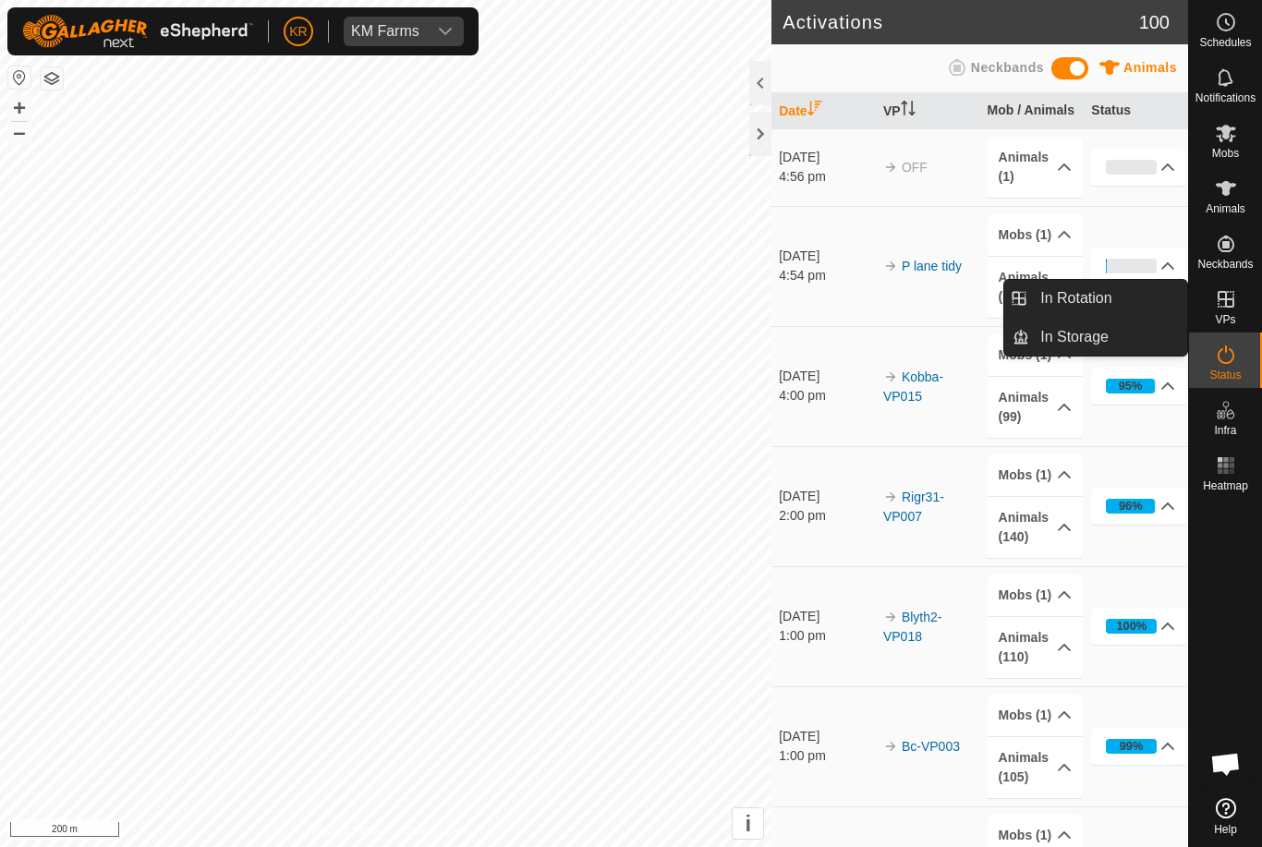
click at [1133, 302] on link "In Rotation" at bounding box center [1108, 298] width 158 height 37
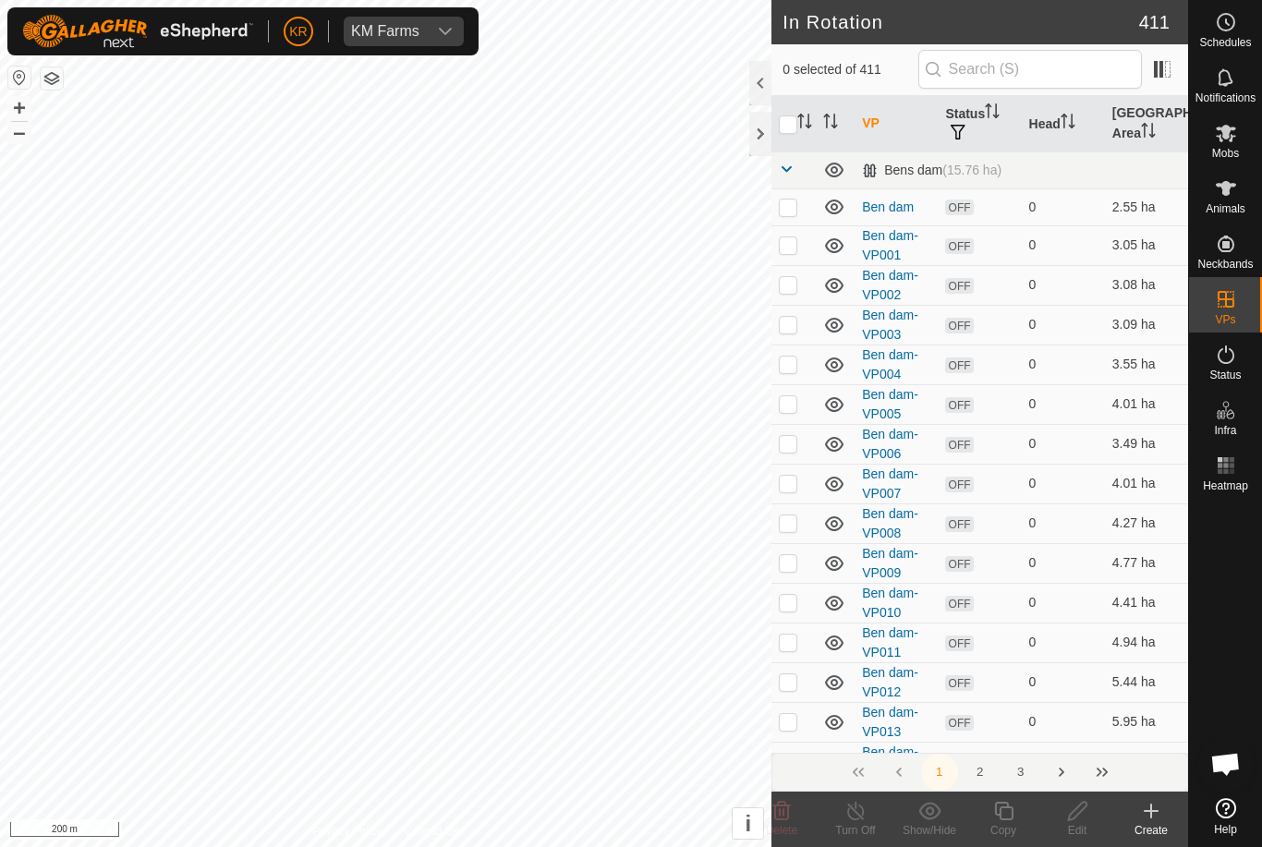
click at [1147, 811] on icon at bounding box center [1151, 811] width 13 height 0
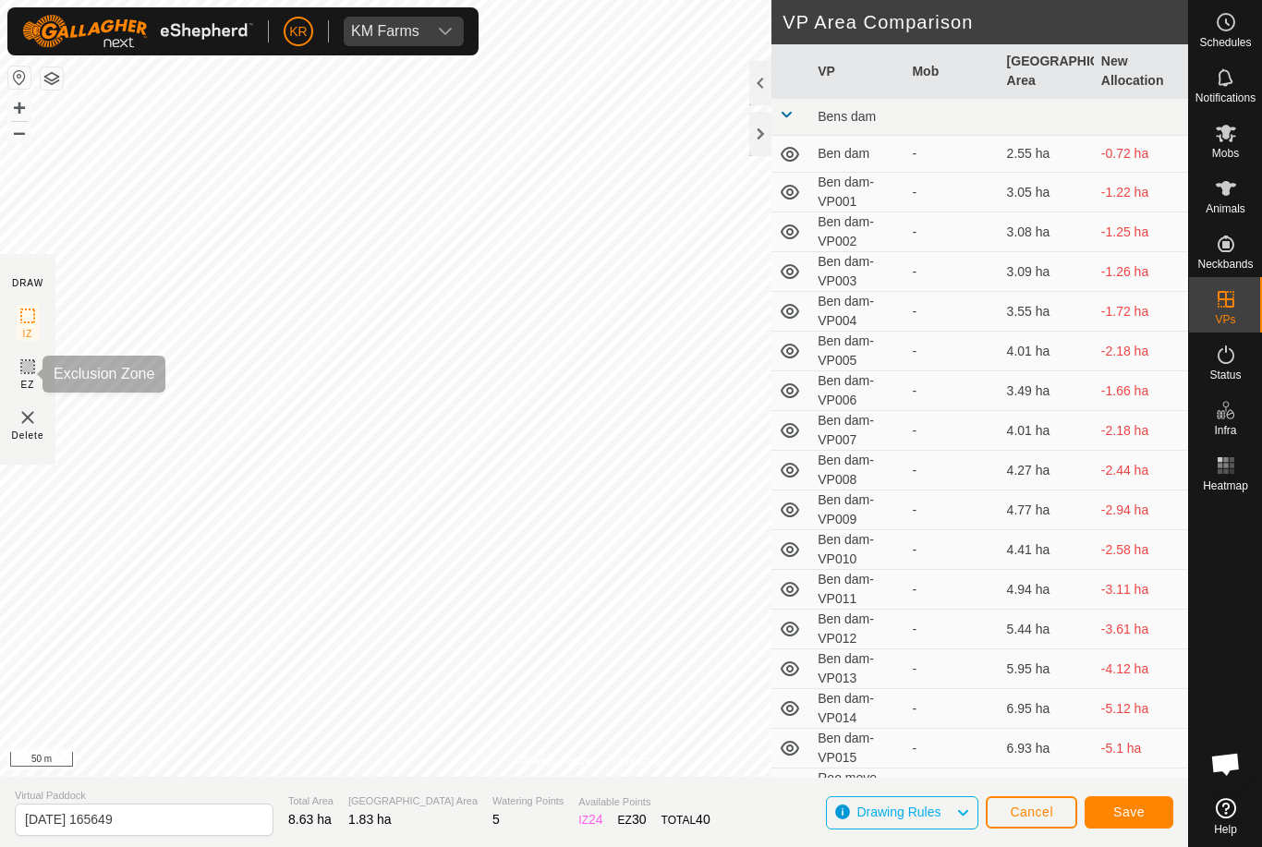
click at [24, 366] on icon at bounding box center [27, 366] width 11 height 11
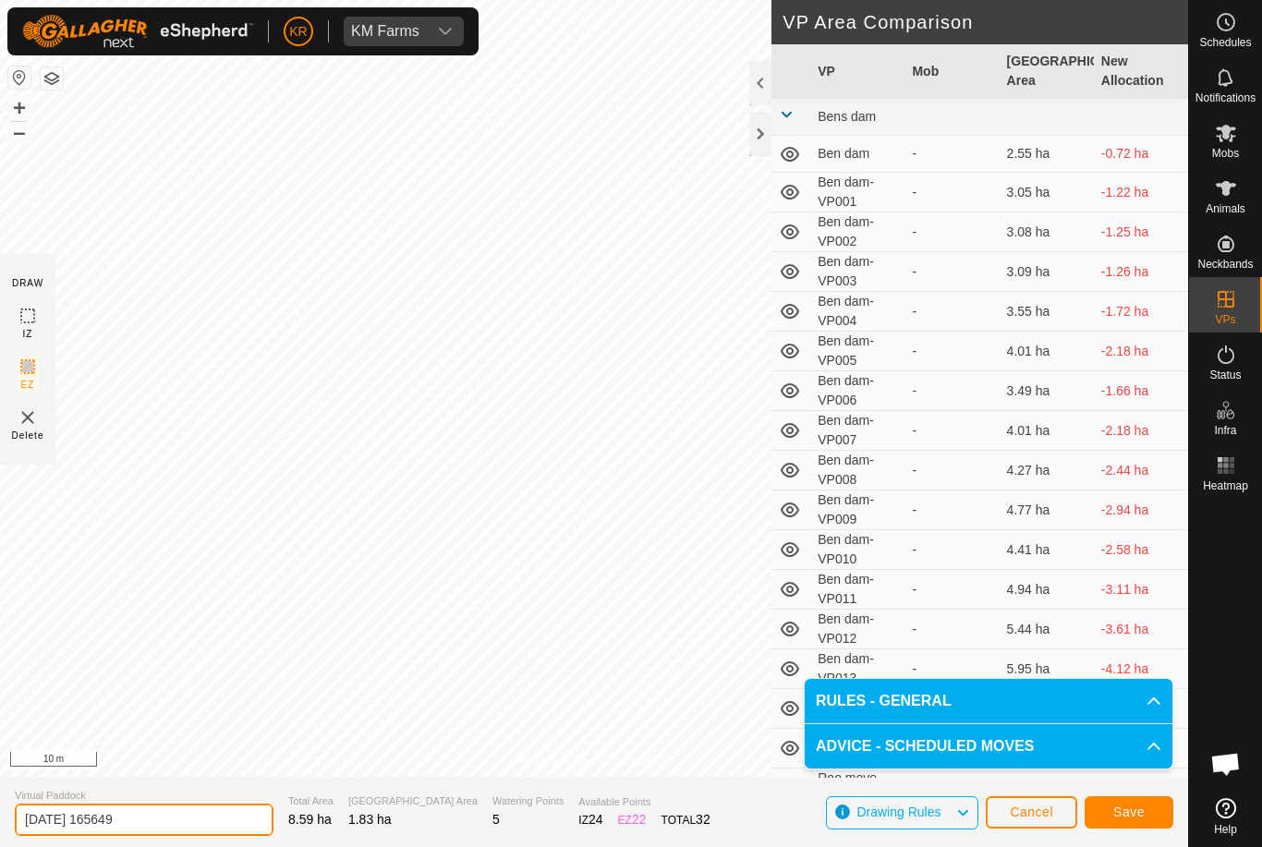
click at [170, 813] on input "2025-10-15 165649" at bounding box center [144, 820] width 259 height 32
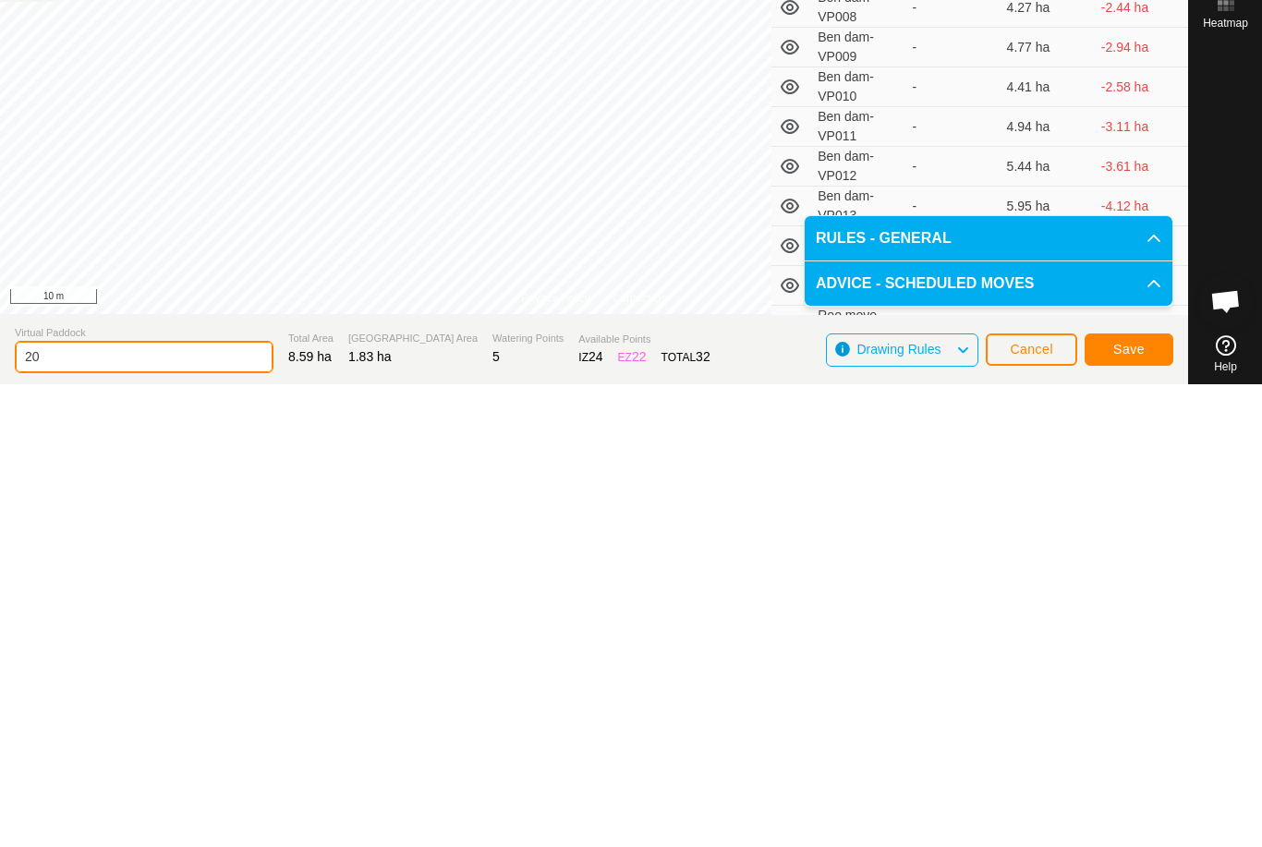
type input "2"
type input "Pinetree"
click at [1134, 796] on button "Save" at bounding box center [1129, 812] width 89 height 32
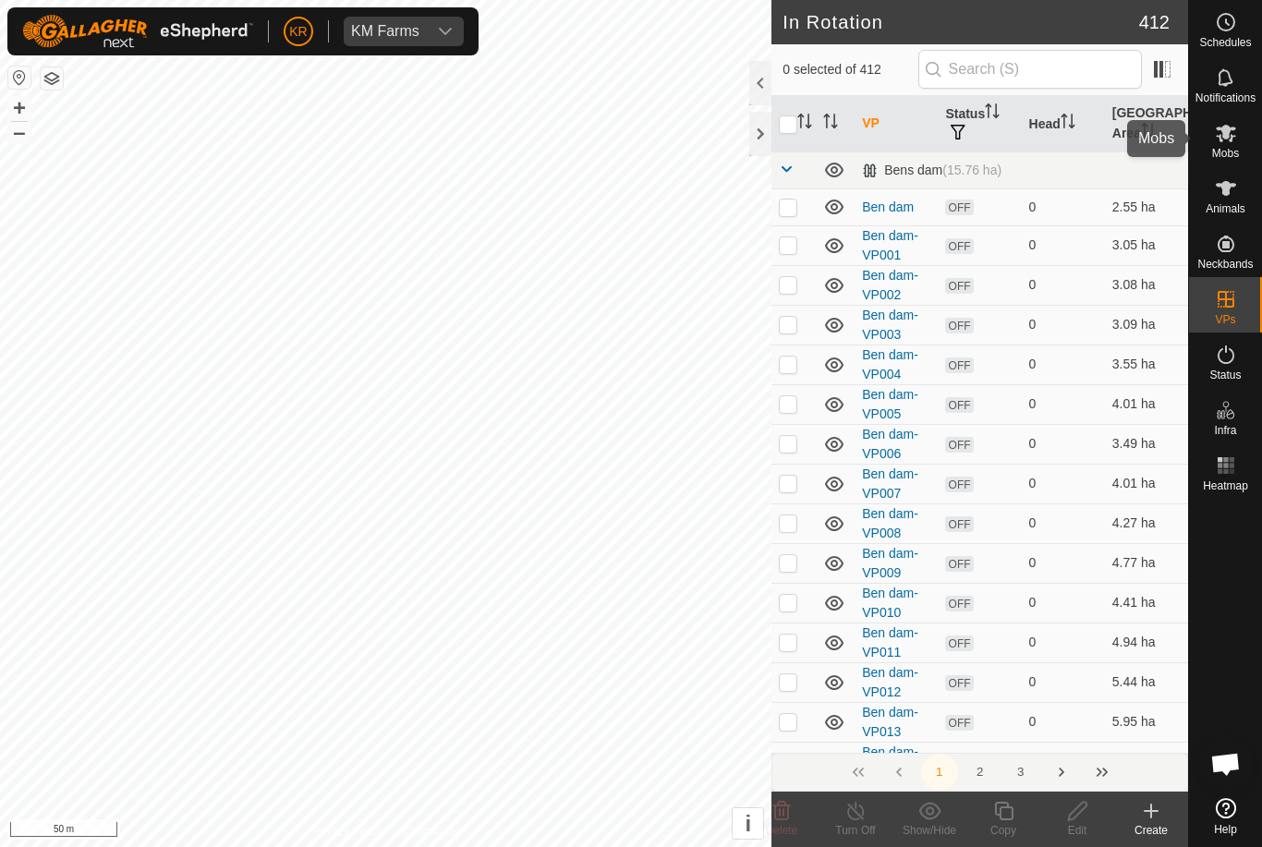
click at [1237, 141] on es-mob-svg-icon at bounding box center [1225, 133] width 33 height 30
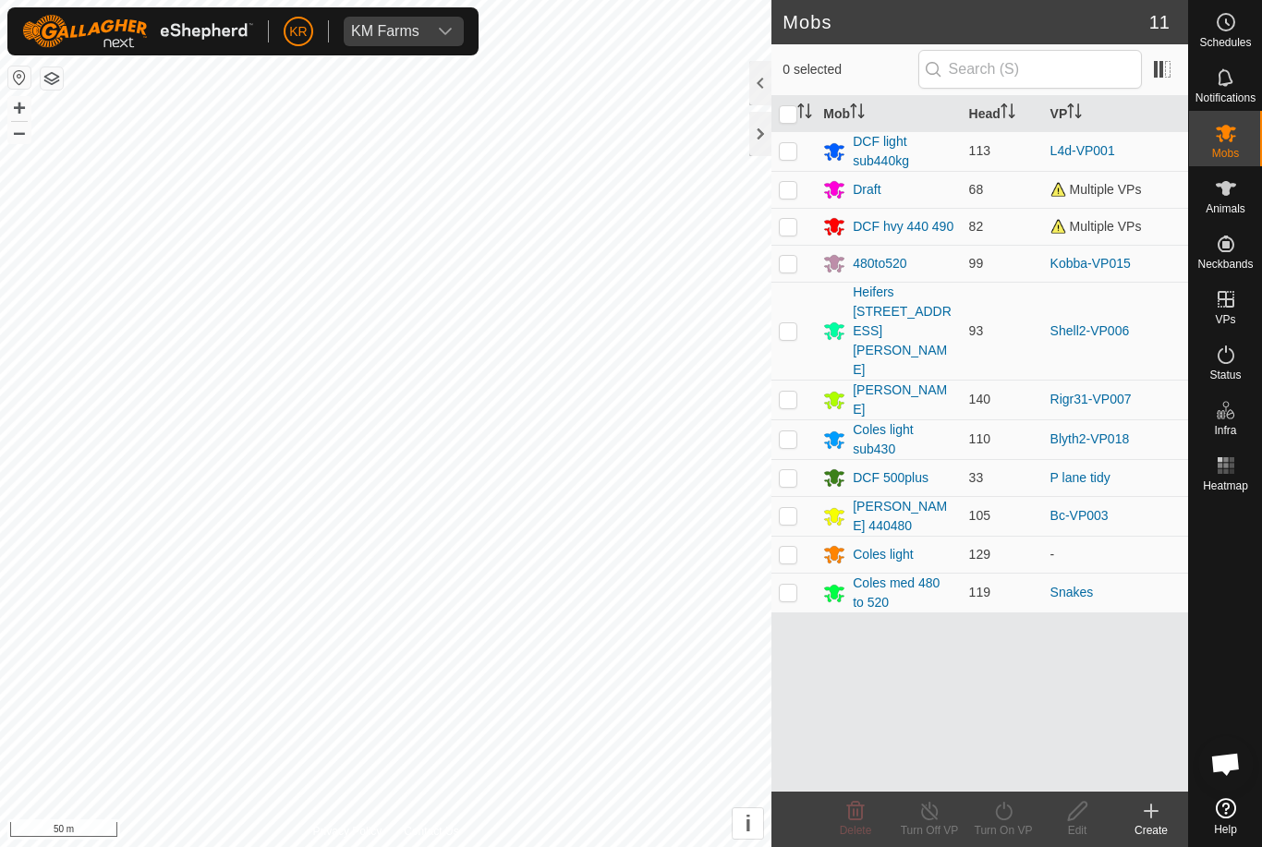
click at [794, 195] on p-checkbox at bounding box center [788, 189] width 18 height 15
checkbox input "true"
click at [1011, 823] on div "Turn On VP" at bounding box center [1003, 830] width 74 height 17
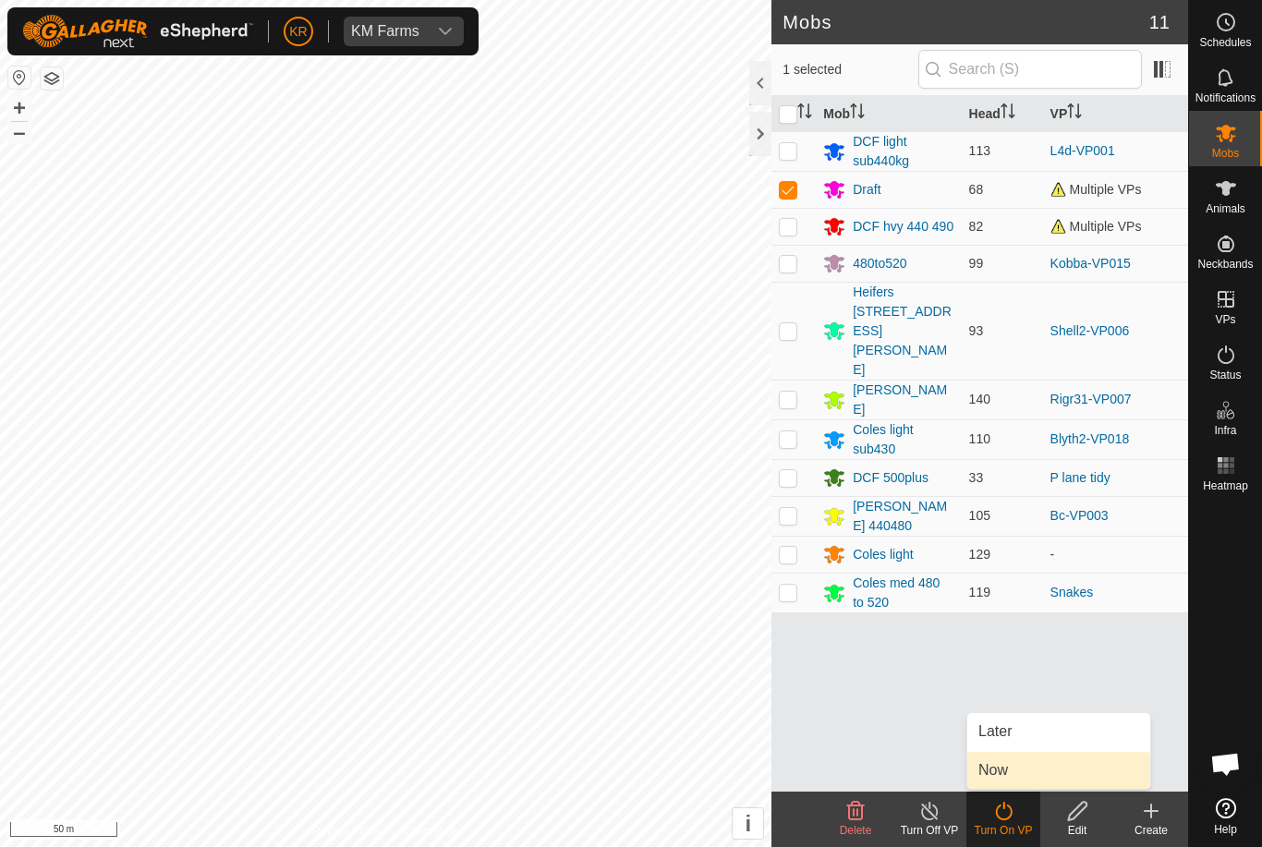
click at [1036, 769] on link "Now" at bounding box center [1058, 770] width 183 height 37
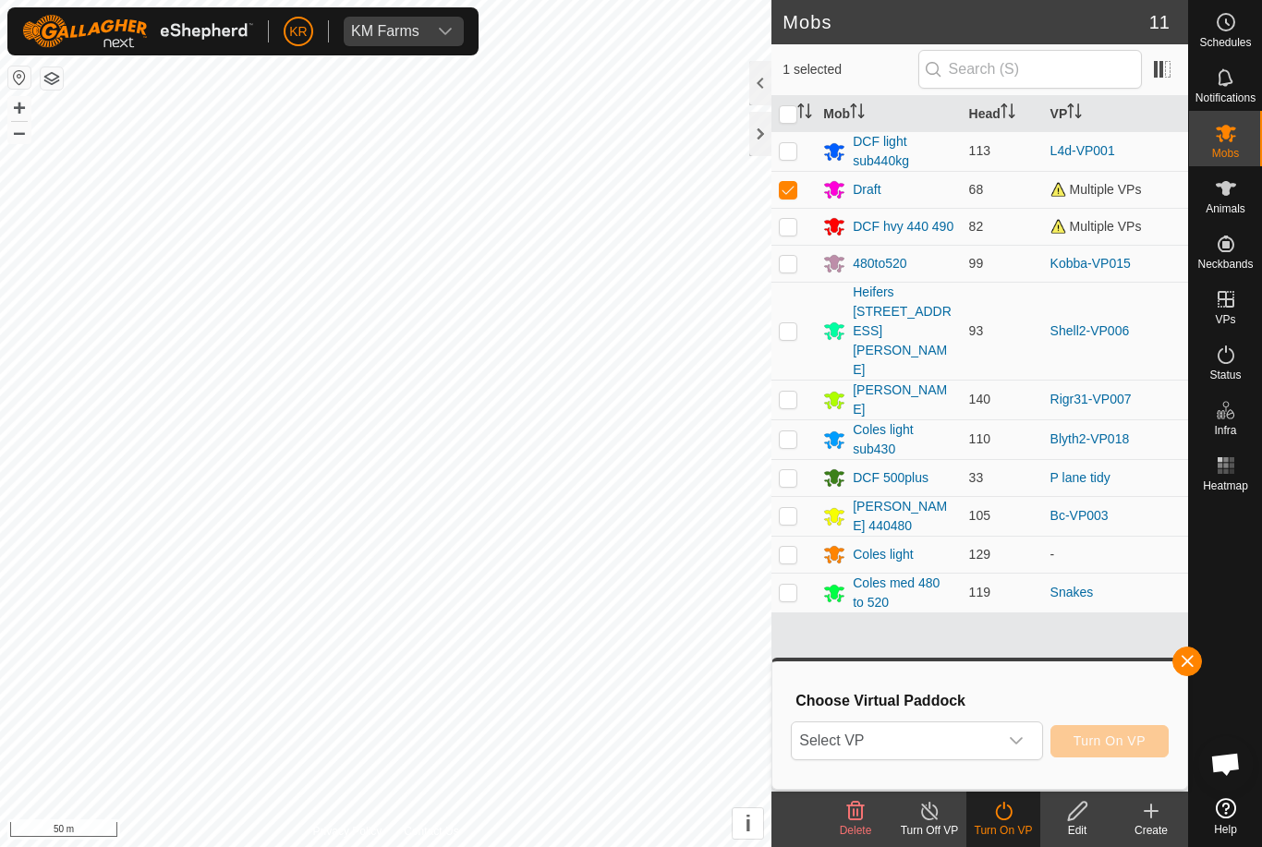
click at [1022, 746] on icon "dropdown trigger" at bounding box center [1016, 741] width 15 height 15
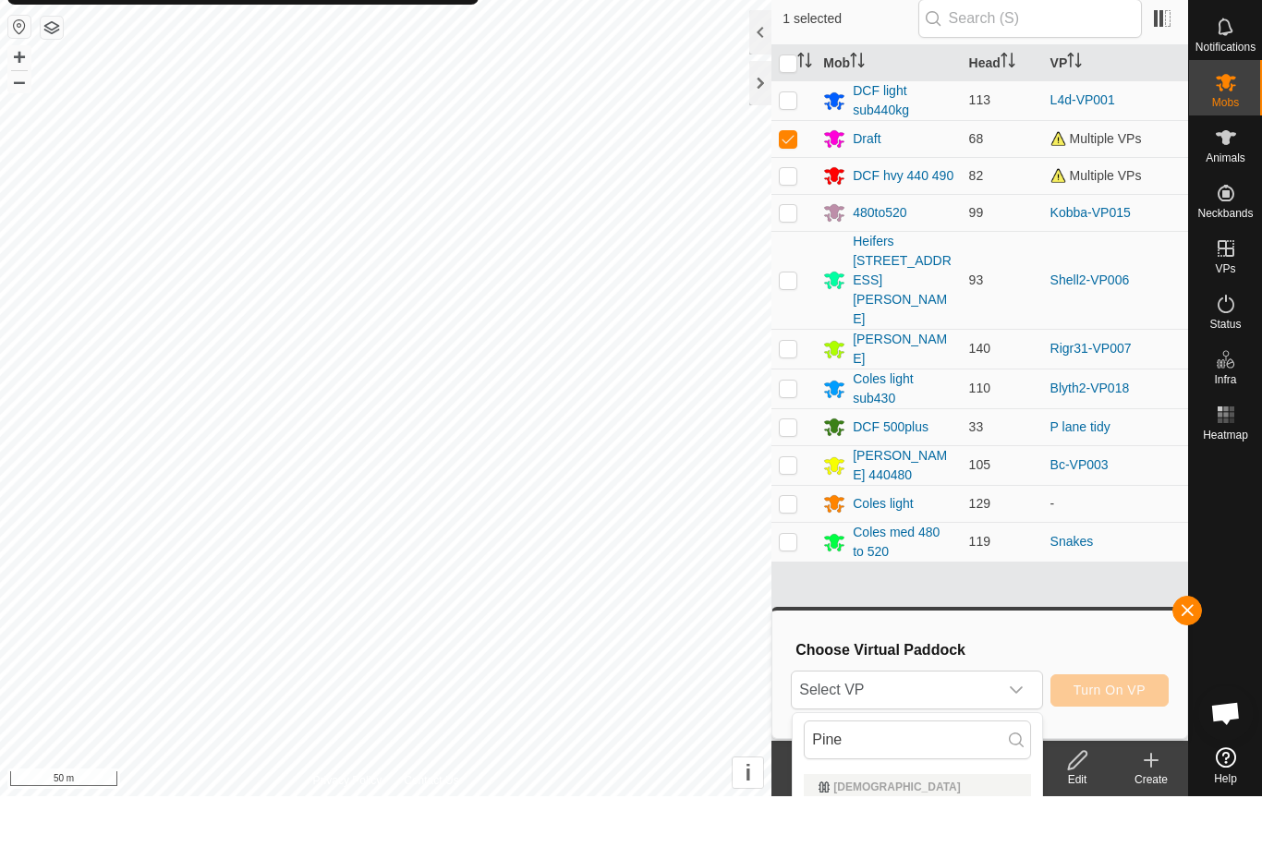
scroll to position [51, 0]
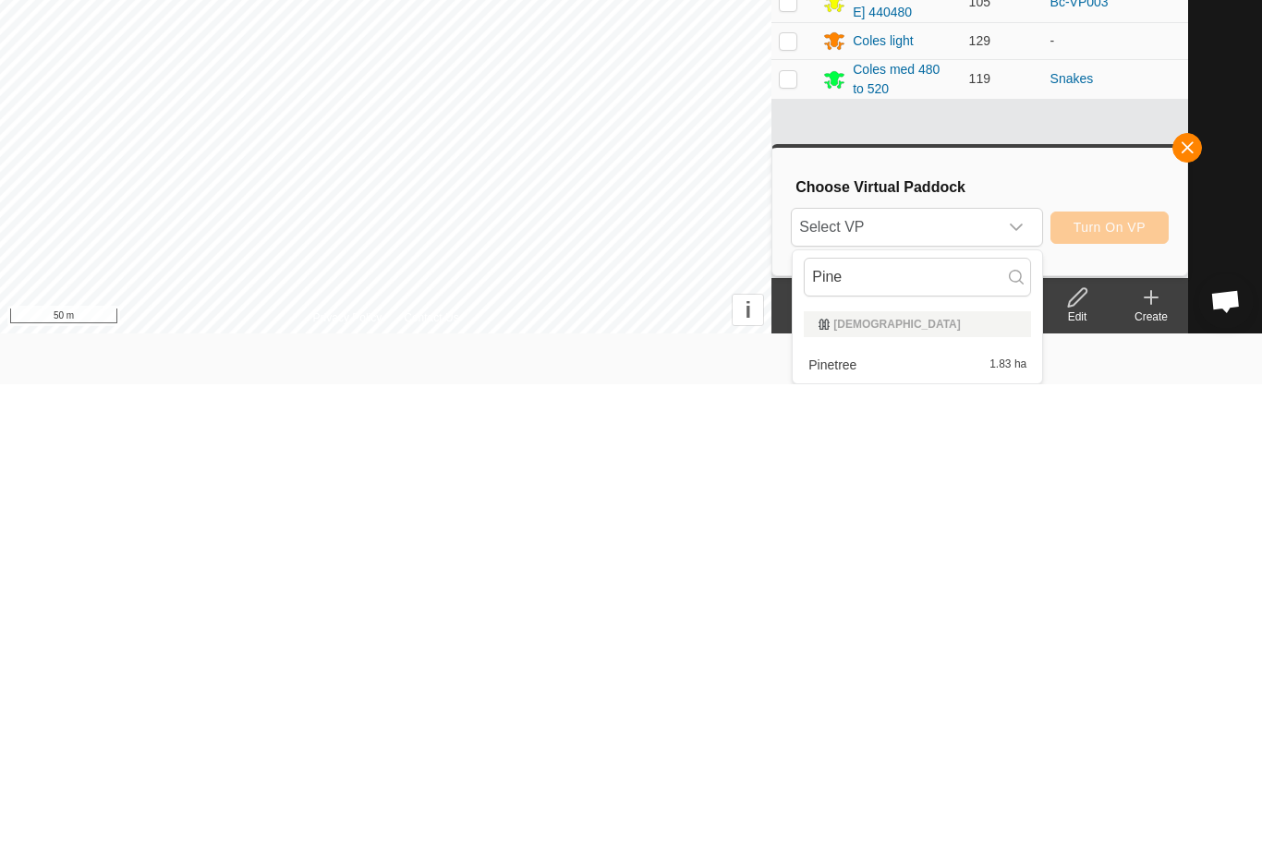
type input "Pine"
click at [978, 817] on div "Pinetree 1.83 ha" at bounding box center [917, 828] width 227 height 22
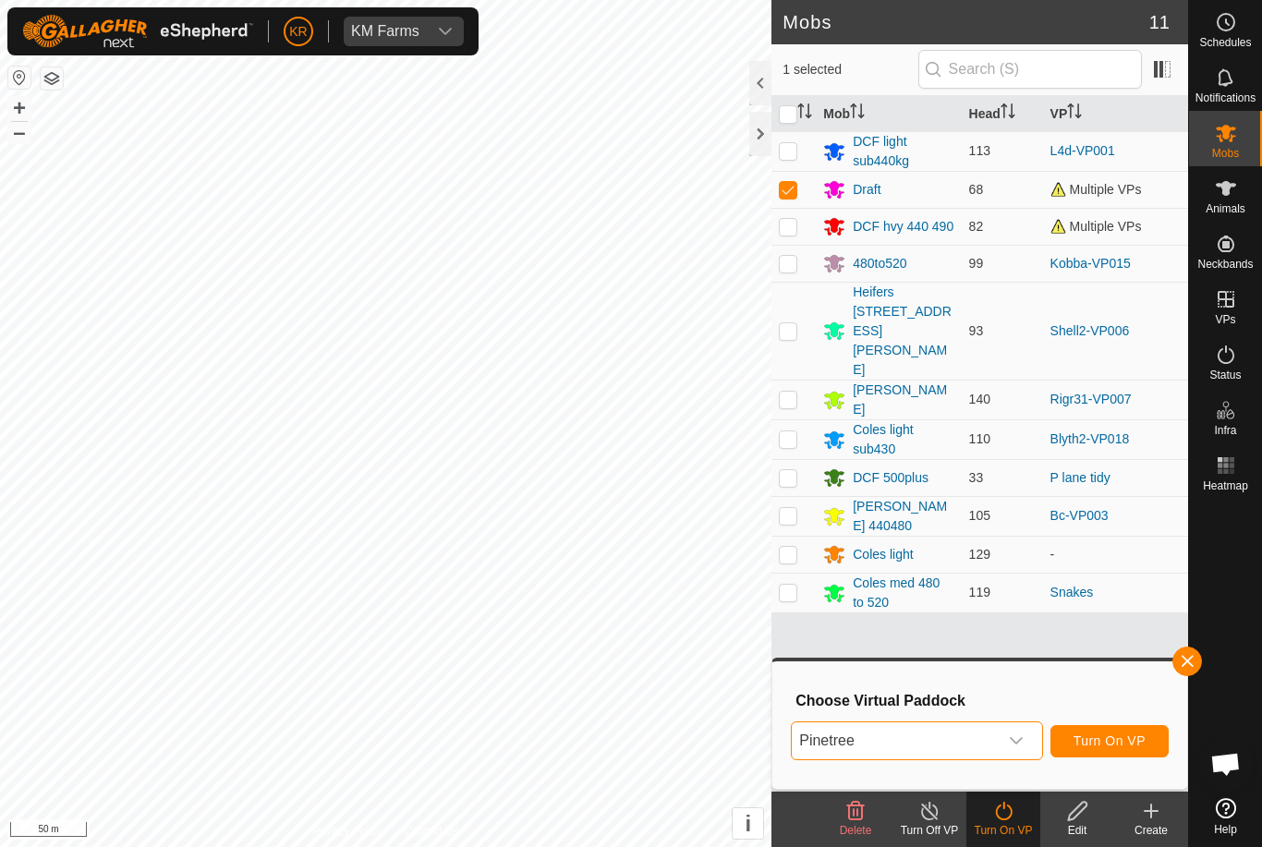
click at [1123, 735] on span "Turn On VP" at bounding box center [1110, 741] width 72 height 15
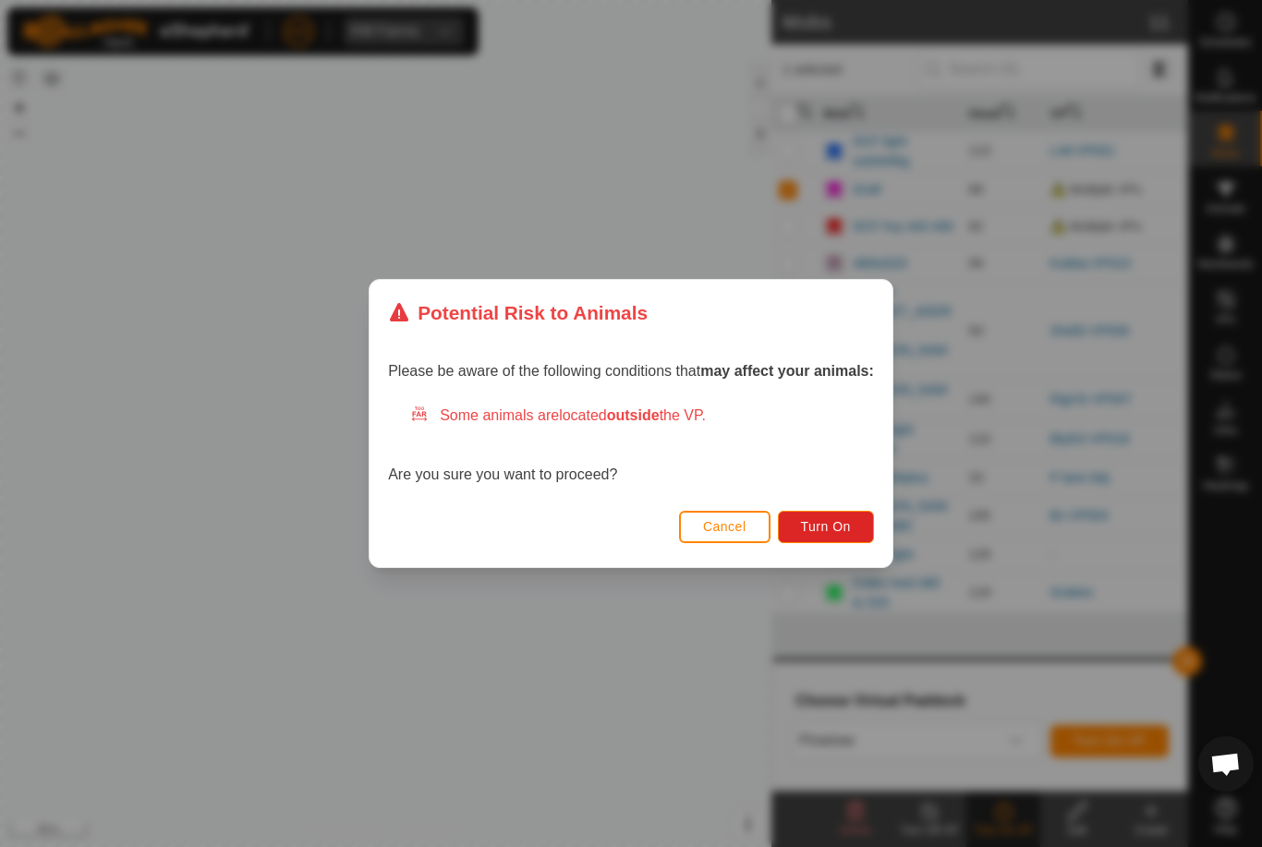
click at [828, 511] on button "Turn On" at bounding box center [826, 527] width 96 height 32
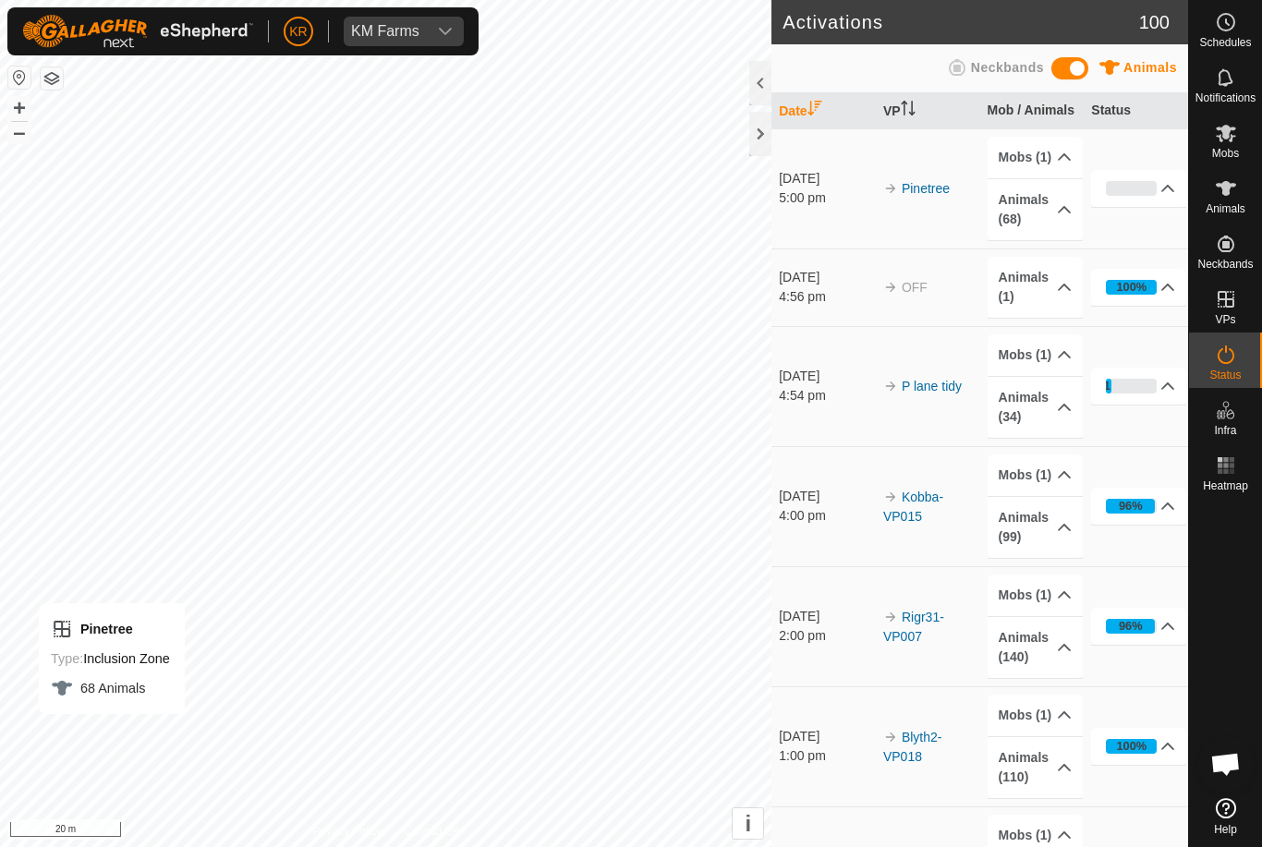
click at [53, 87] on button "button" at bounding box center [52, 78] width 22 height 22
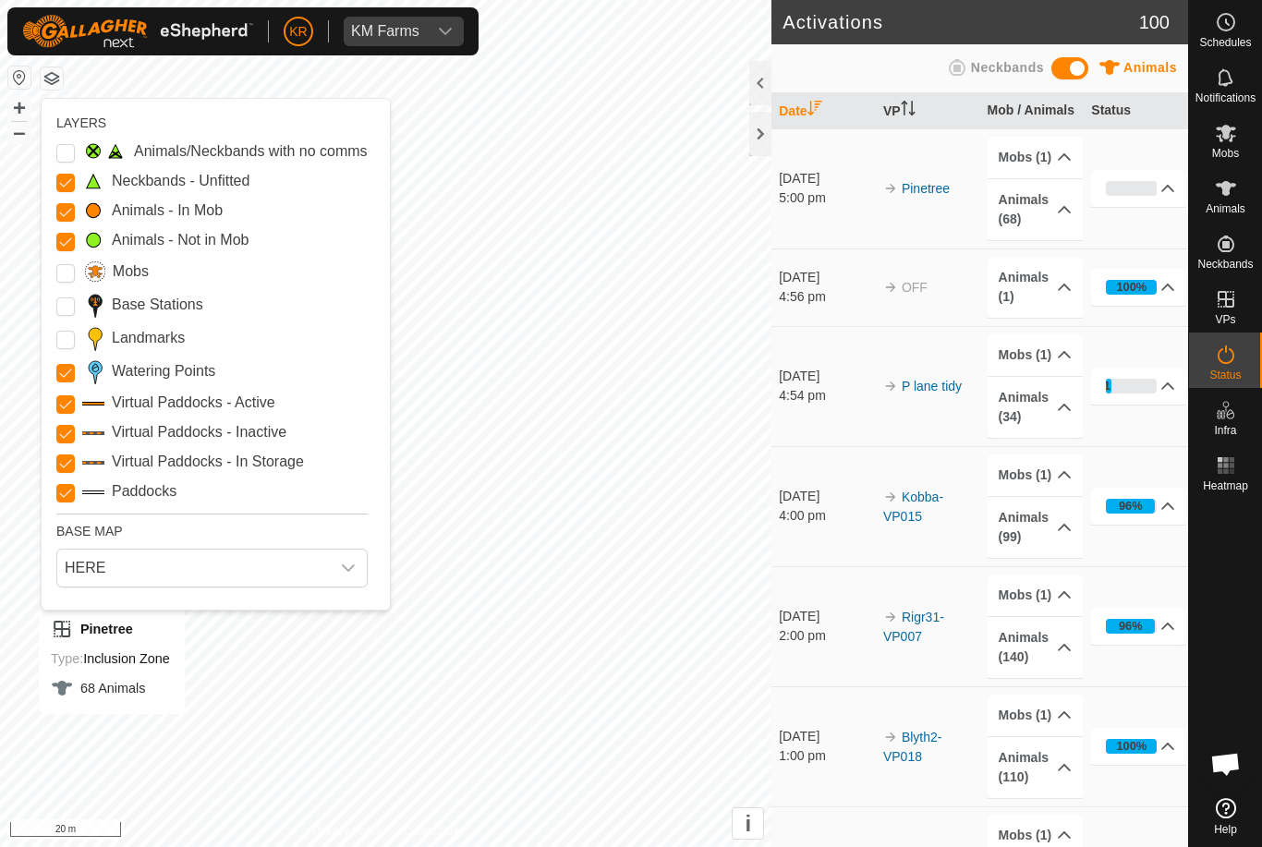
click at [83, 560] on span "HERE" at bounding box center [193, 568] width 273 height 37
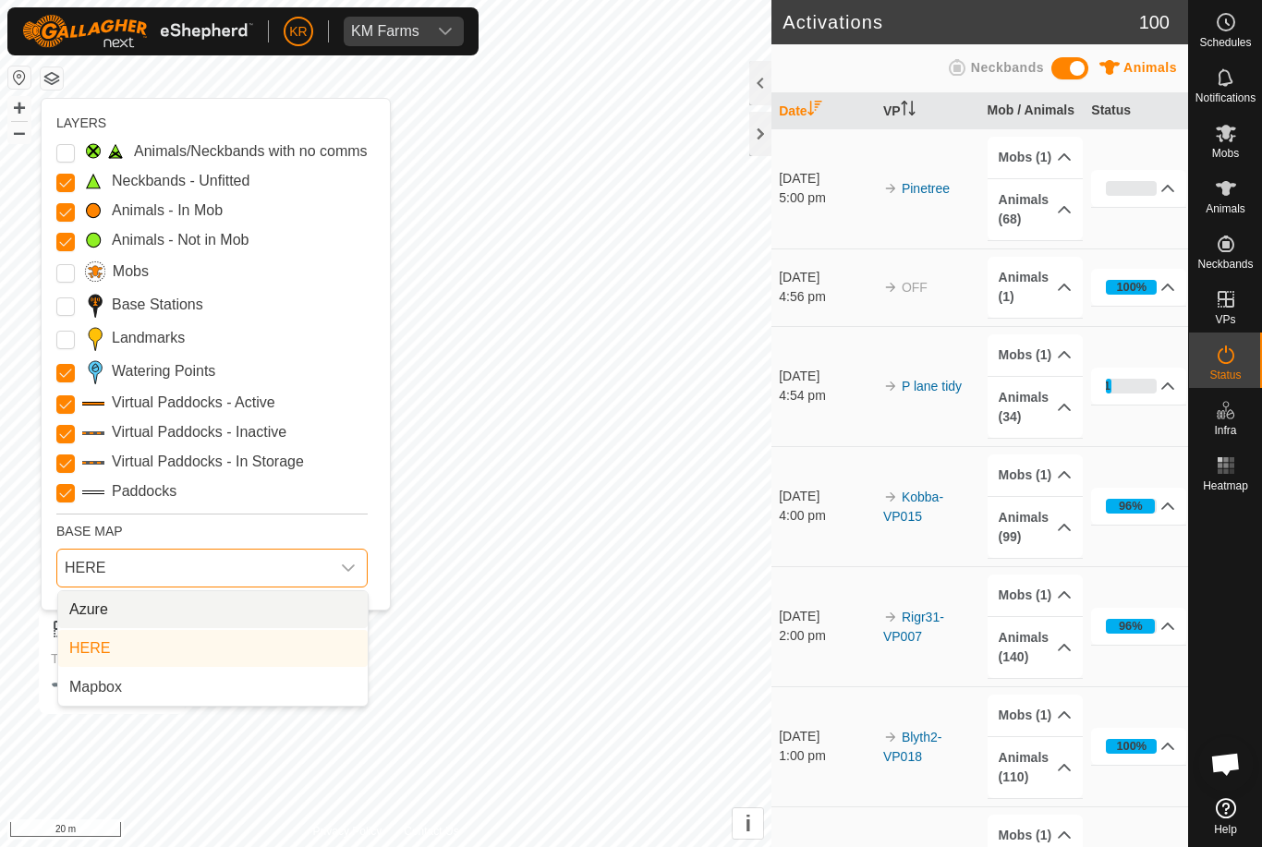
click at [79, 602] on span "Azure" at bounding box center [88, 610] width 39 height 22
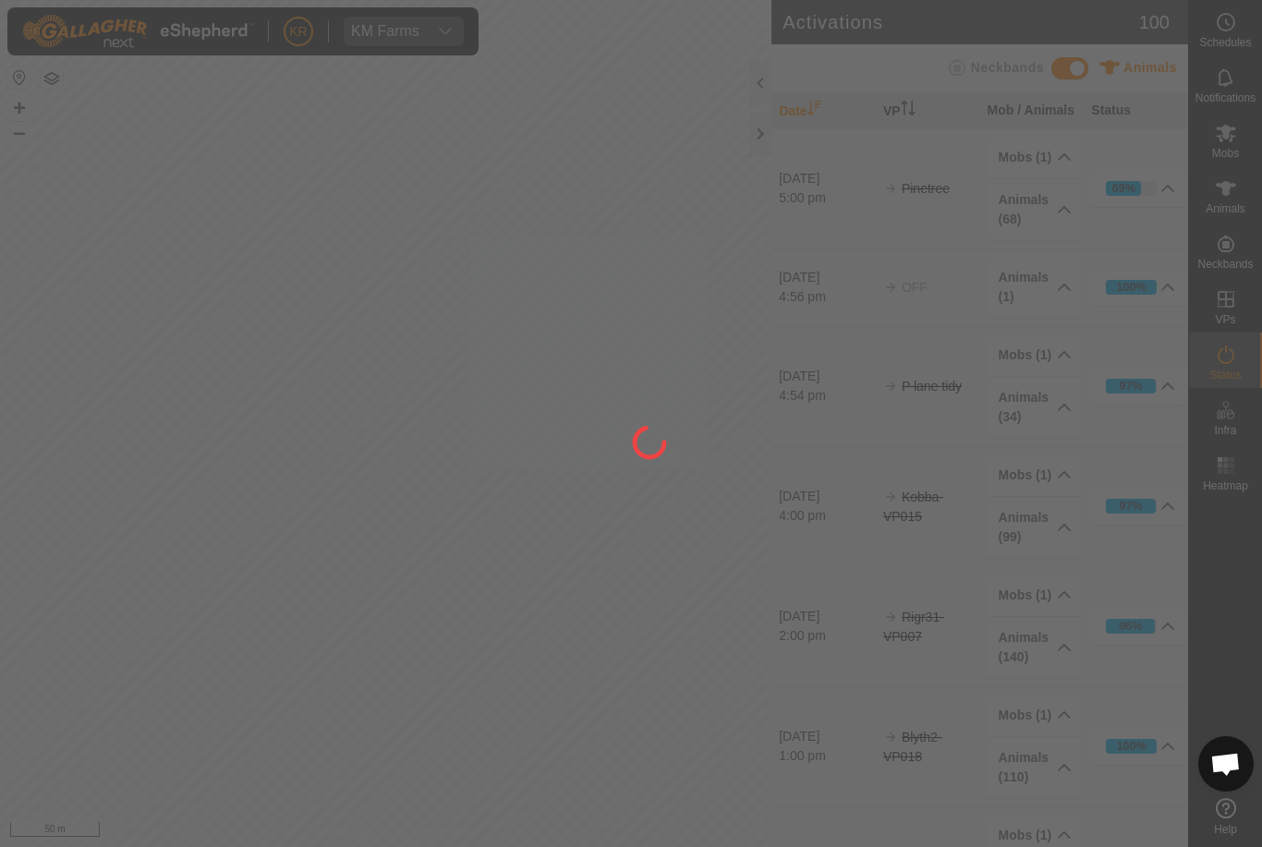
click at [41, 547] on div at bounding box center [631, 423] width 1262 height 847
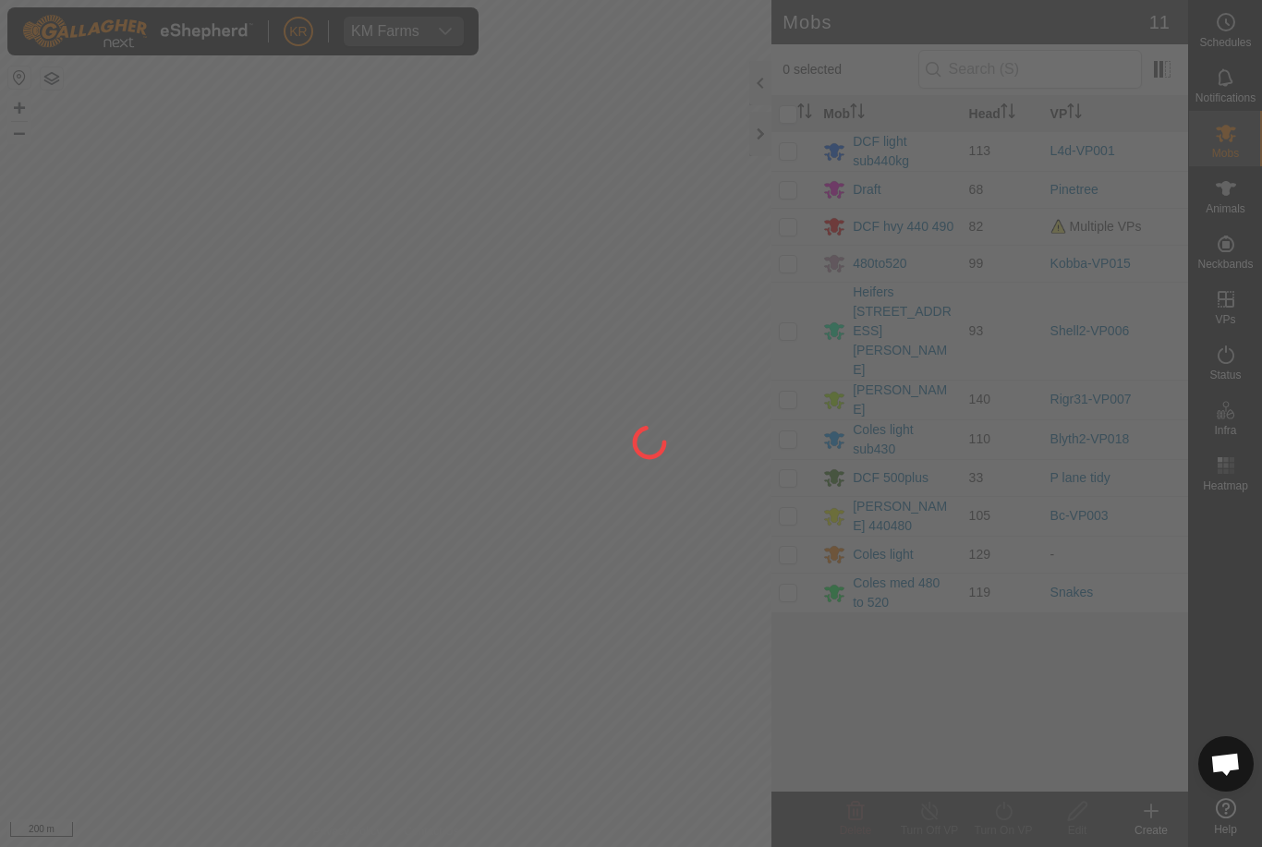
click at [487, 228] on div at bounding box center [631, 423] width 1262 height 847
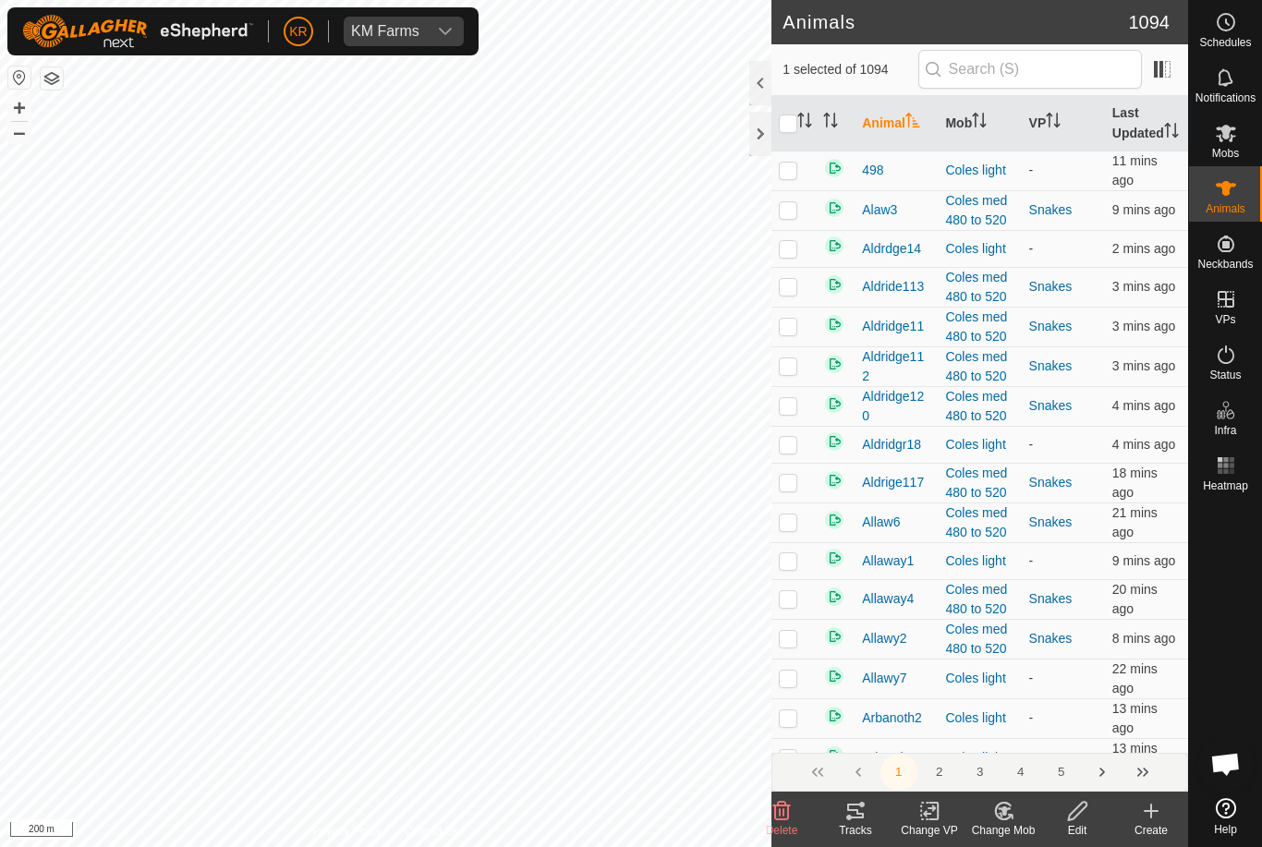
click at [950, 827] on div "Change VP" at bounding box center [929, 830] width 74 height 17
click at [1013, 763] on link "Turn Off VP" at bounding box center [984, 770] width 183 height 37
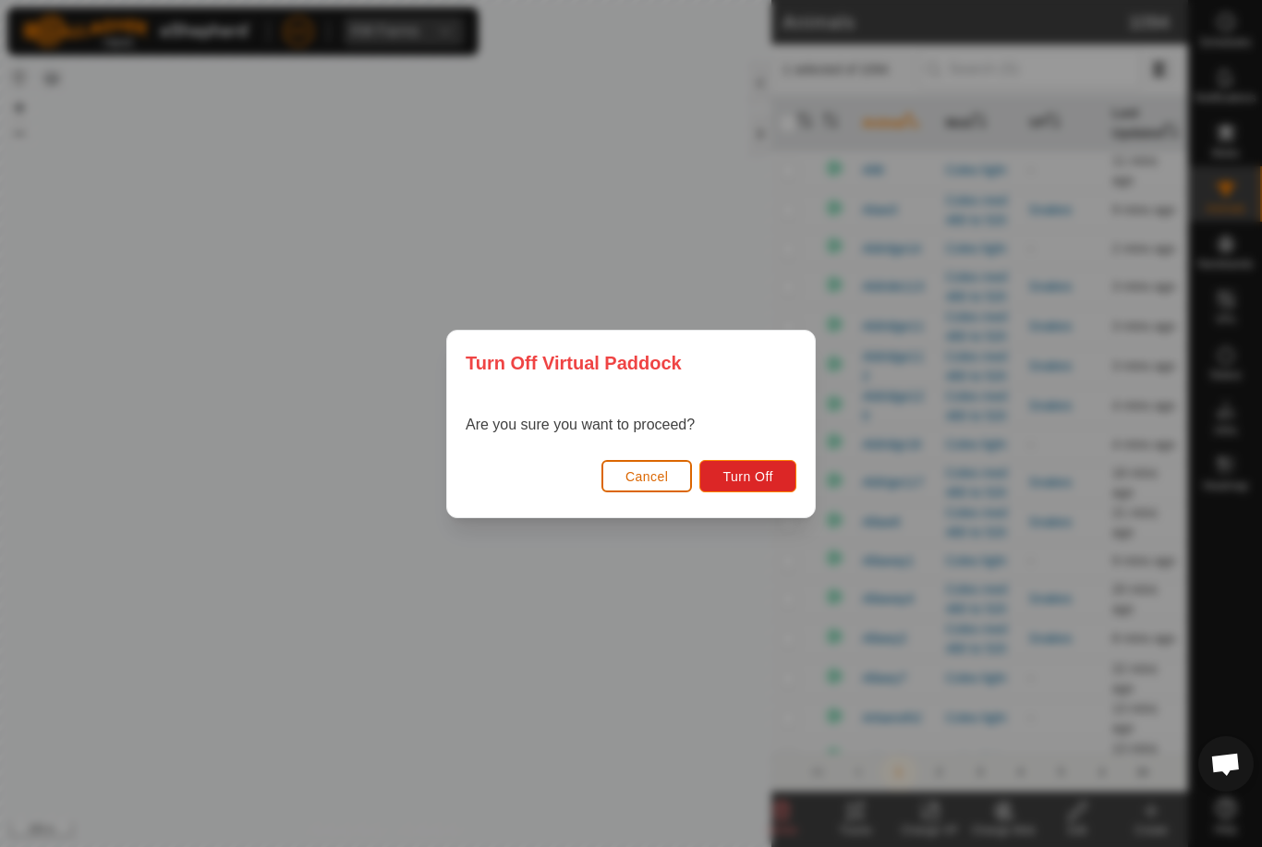
click at [734, 461] on button "Turn Off" at bounding box center [747, 476] width 97 height 32
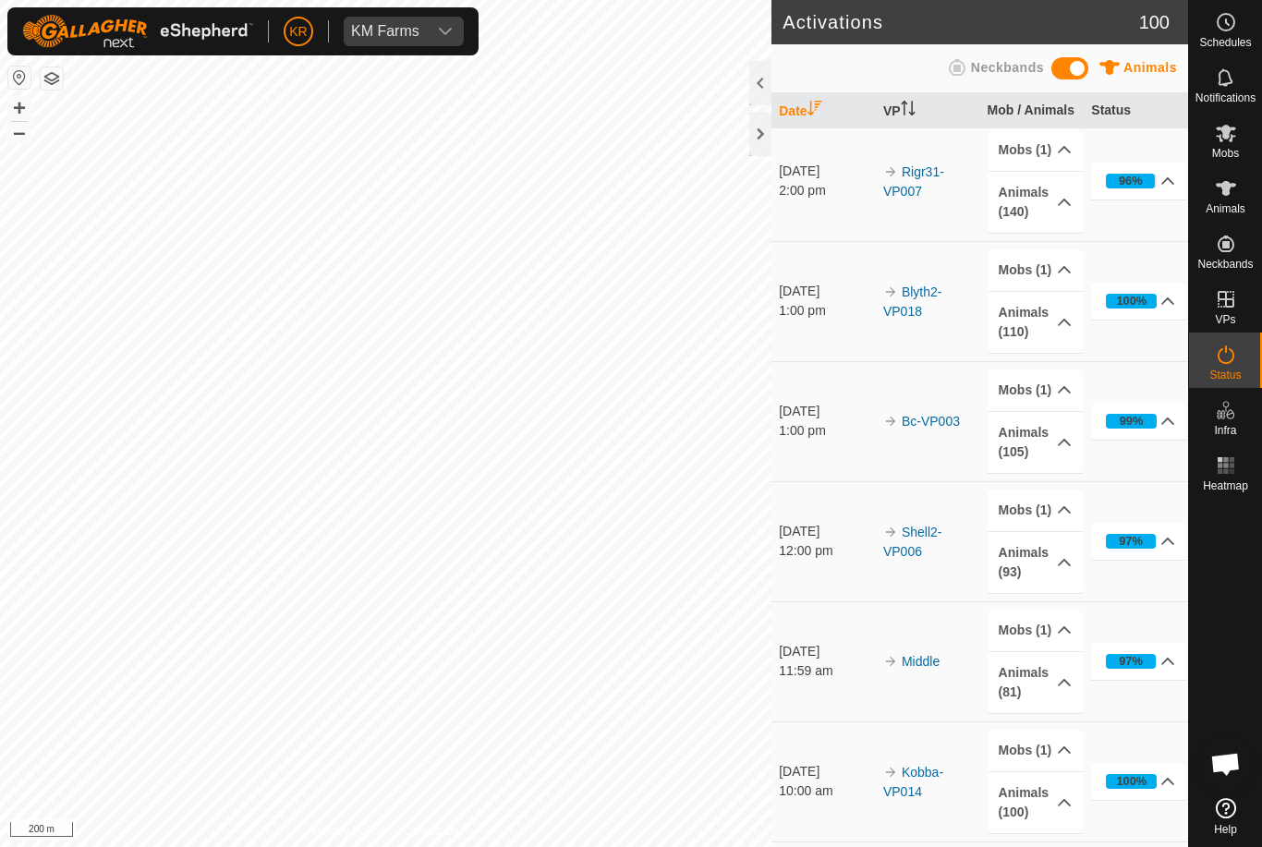
scroll to position [525, 0]
